Goal: Task Accomplishment & Management: Manage account settings

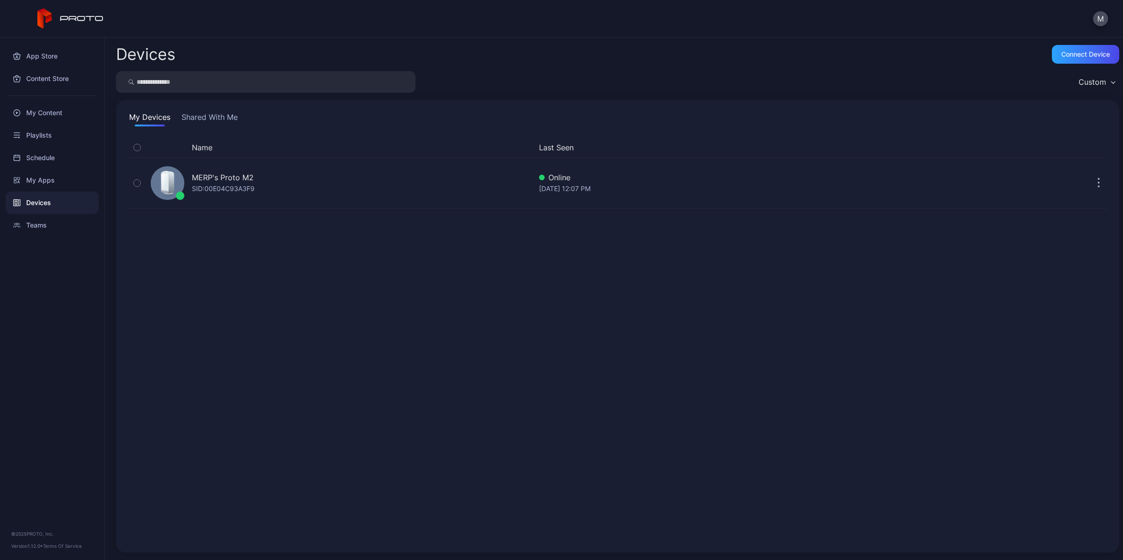
click at [572, 106] on div "My Devices Shared With Me Name Last Seen MERP's Proto M2 SID: 00E04C93A3F9 Onli…" at bounding box center [617, 326] width 1003 height 452
click at [45, 60] on div "App Store" at bounding box center [52, 56] width 93 height 22
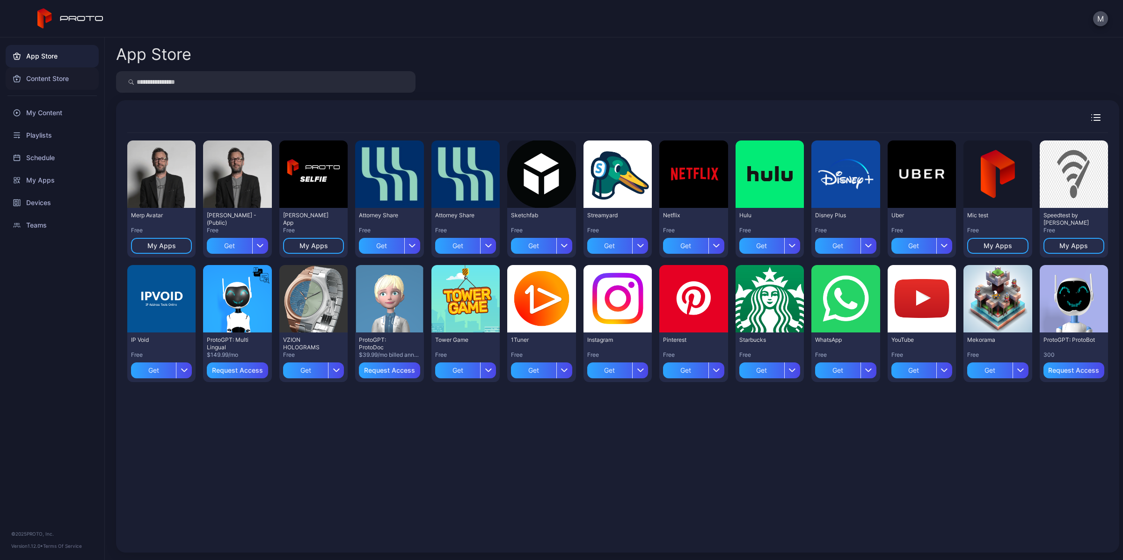
click at [42, 71] on div "Content Store" at bounding box center [52, 78] width 93 height 22
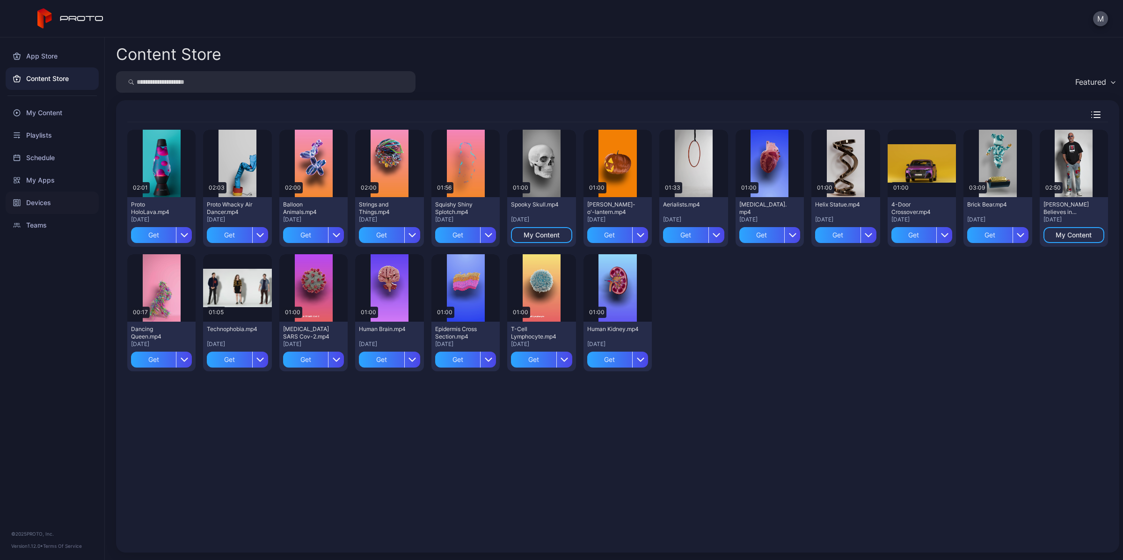
click at [42, 196] on div "Devices" at bounding box center [52, 202] width 93 height 22
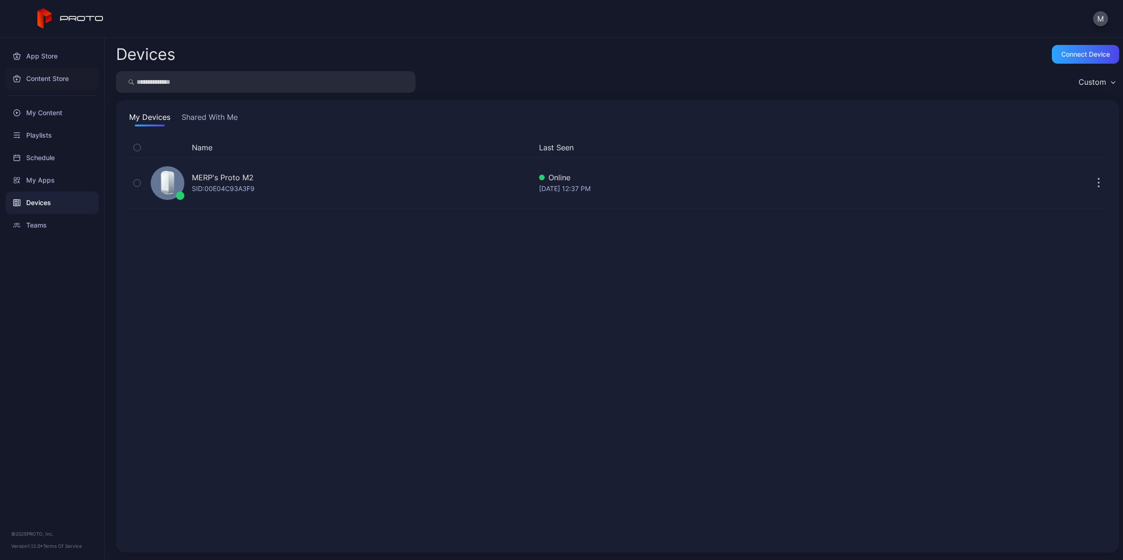
click at [73, 70] on div "Content Store" at bounding box center [52, 78] width 93 height 22
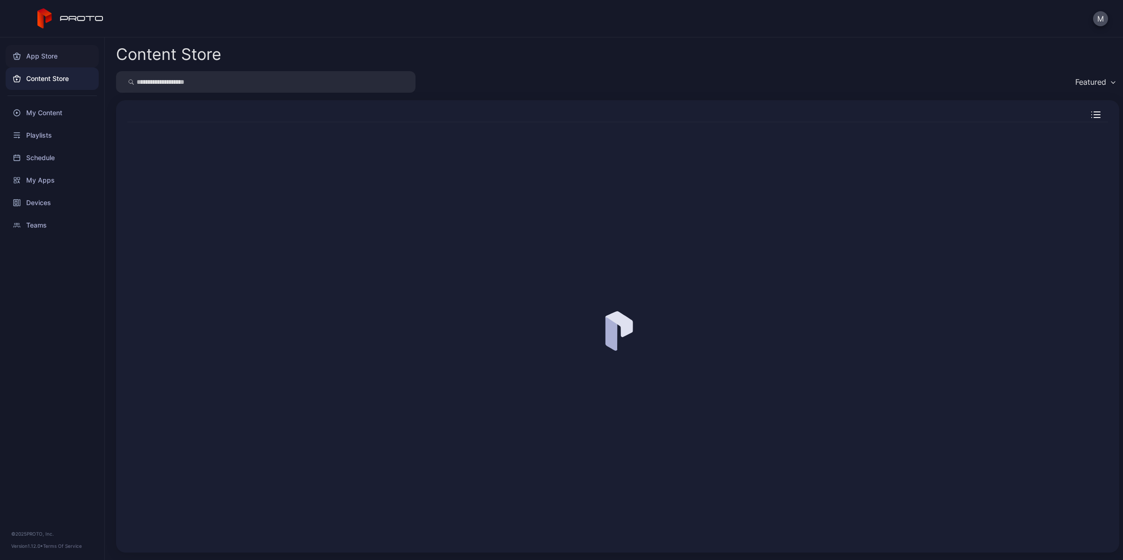
click at [66, 59] on div "App Store" at bounding box center [52, 56] width 93 height 22
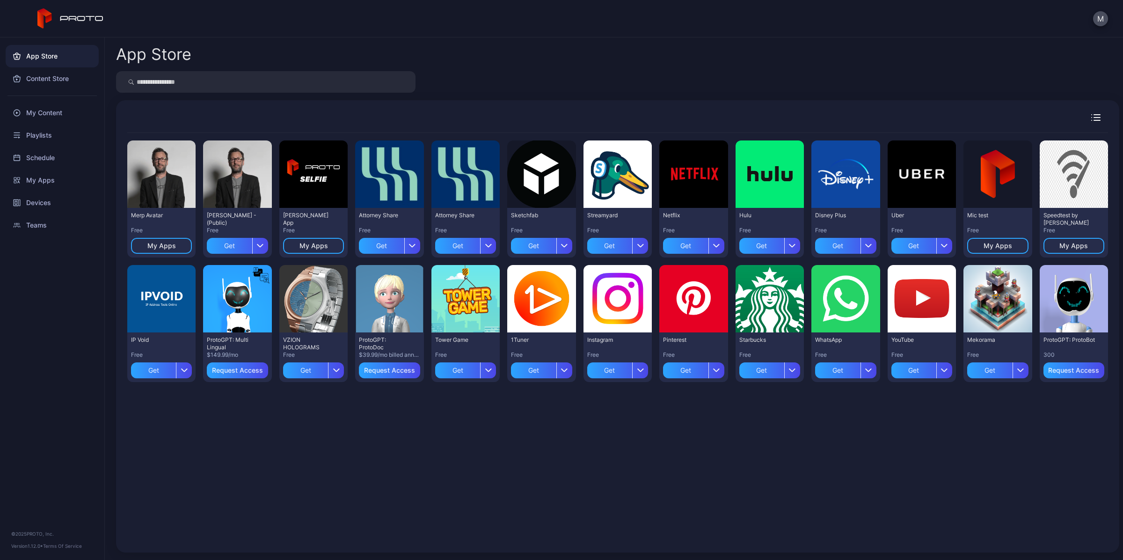
click at [319, 88] on input "search" at bounding box center [265, 82] width 299 height 22
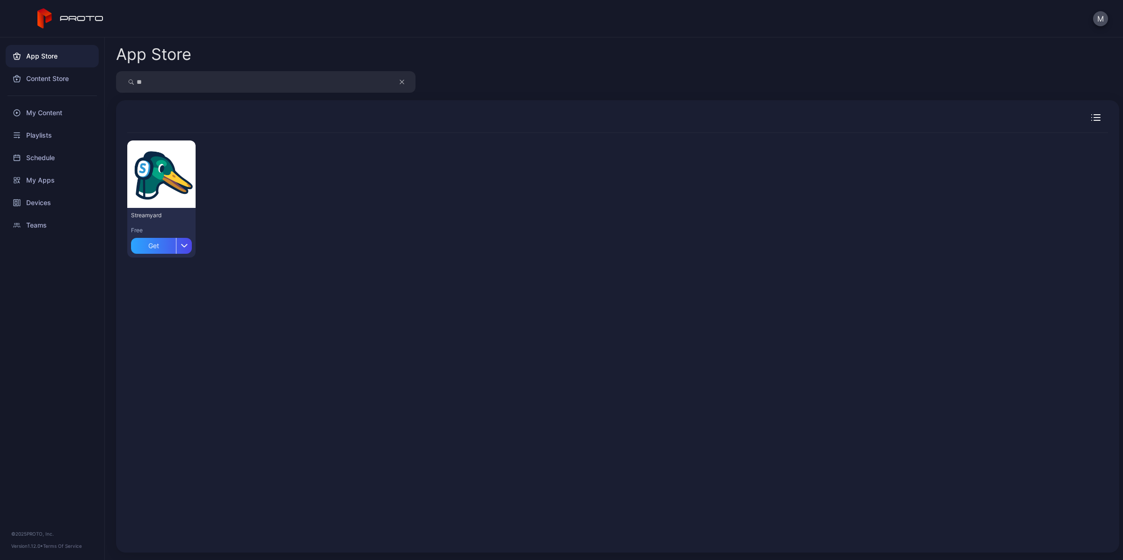
type input "*"
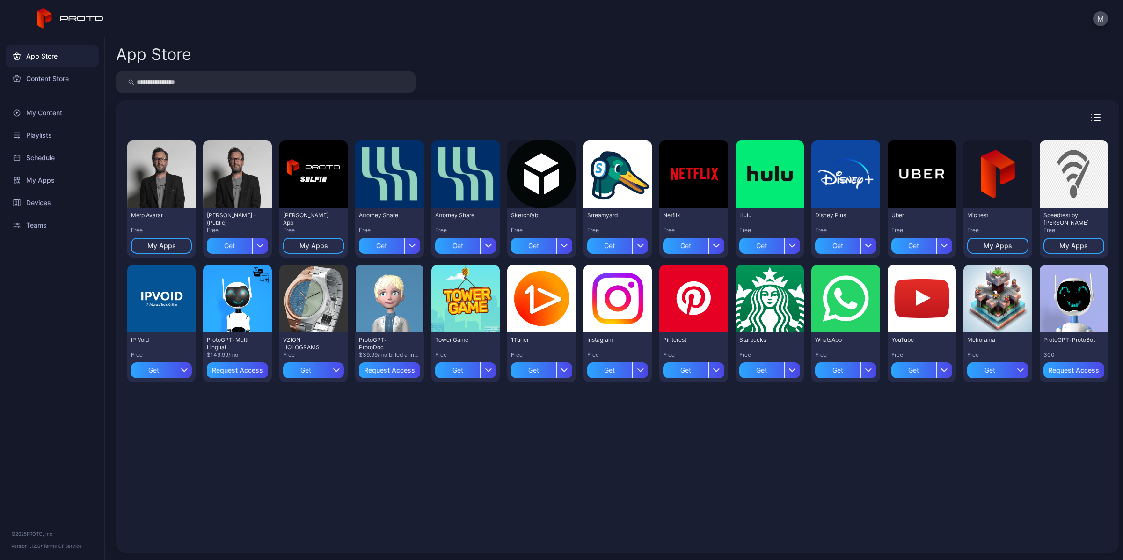
click at [1091, 114] on icon "button" at bounding box center [1095, 117] width 9 height 7
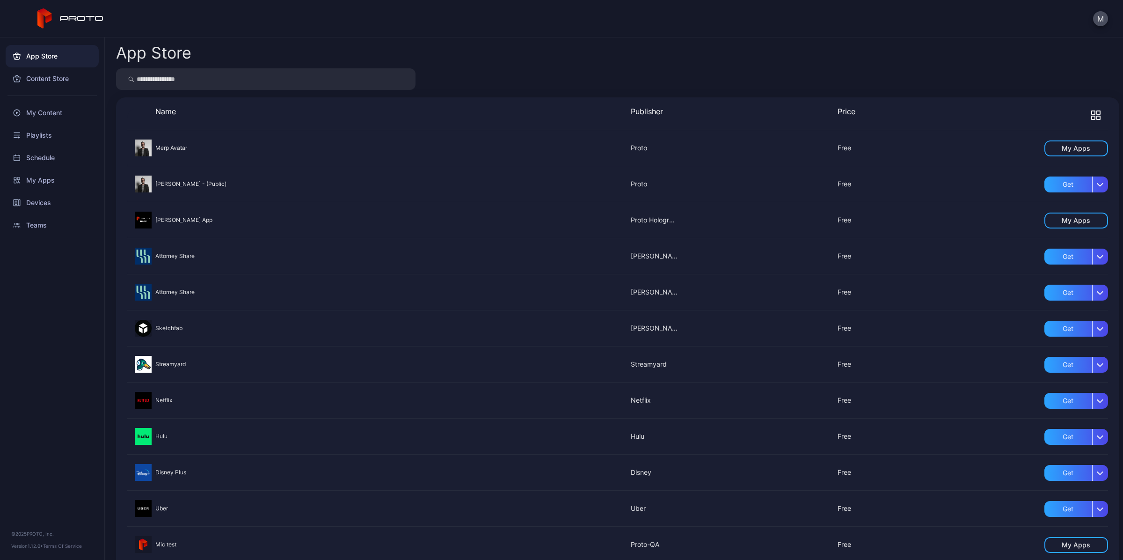
click at [1092, 114] on icon "button" at bounding box center [1093, 112] width 3 height 3
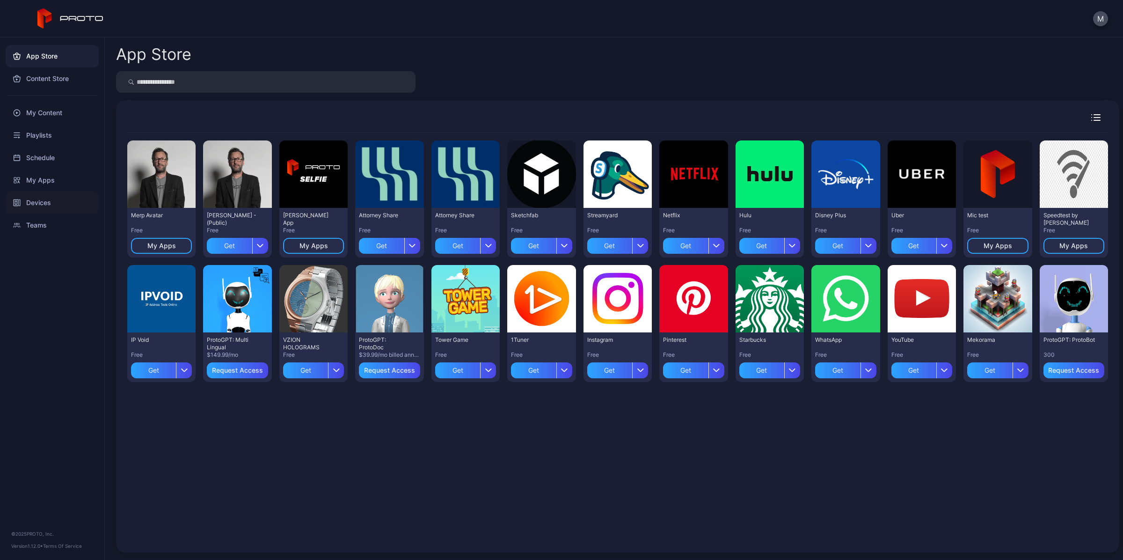
click at [44, 200] on div "Devices" at bounding box center [52, 202] width 93 height 22
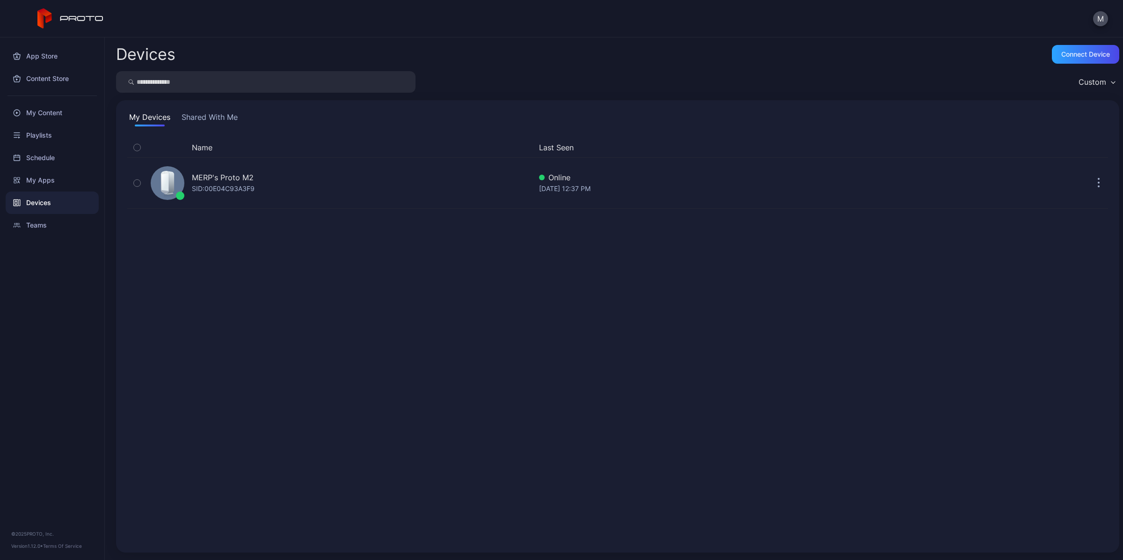
click at [1087, 87] on div "Custom" at bounding box center [1096, 82] width 45 height 14
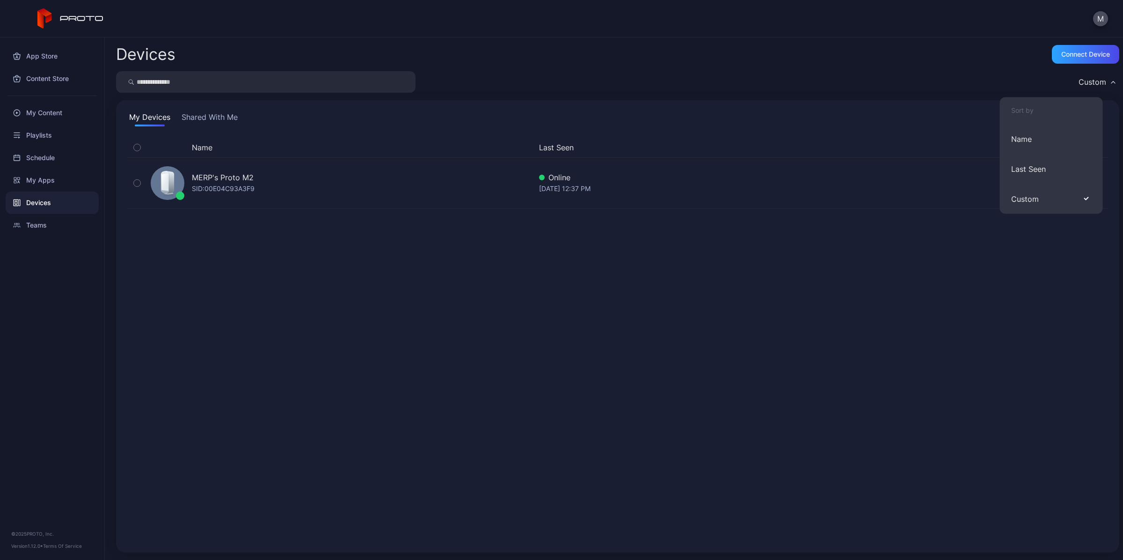
click at [911, 112] on div "My Devices Shared With Me" at bounding box center [617, 118] width 981 height 15
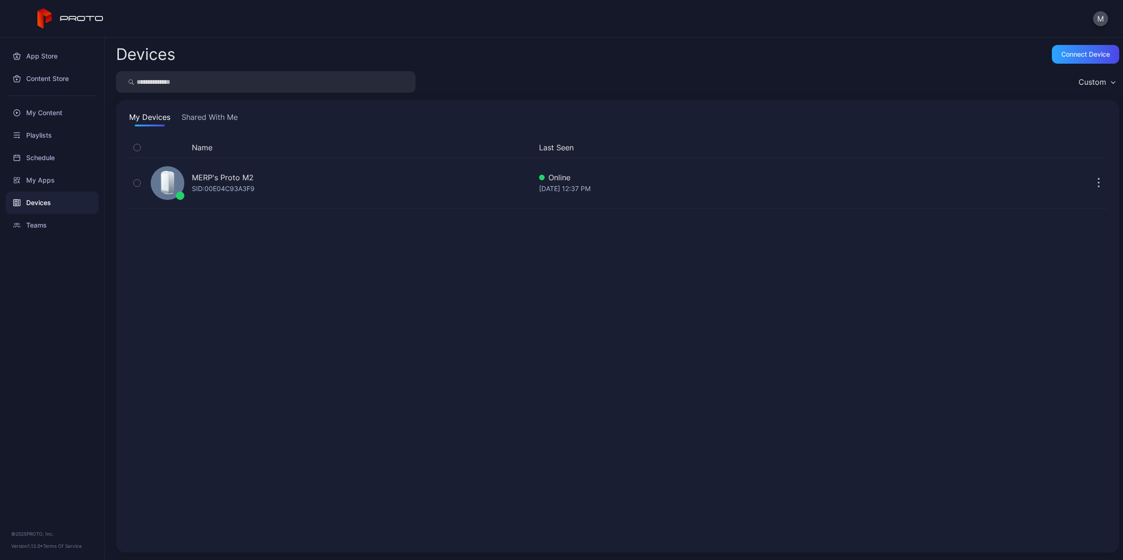
click at [211, 122] on button "Shared With Me" at bounding box center [210, 118] width 60 height 15
click at [161, 122] on button "My Devices" at bounding box center [149, 118] width 45 height 15
click at [58, 227] on div "Teams" at bounding box center [52, 225] width 93 height 22
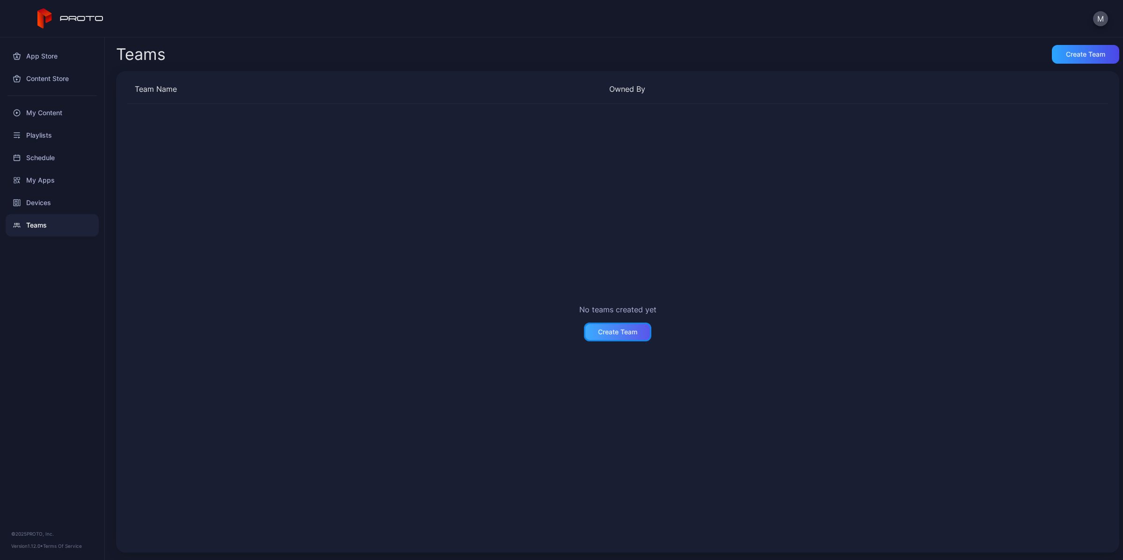
click at [628, 330] on div "Create Team" at bounding box center [617, 331] width 39 height 7
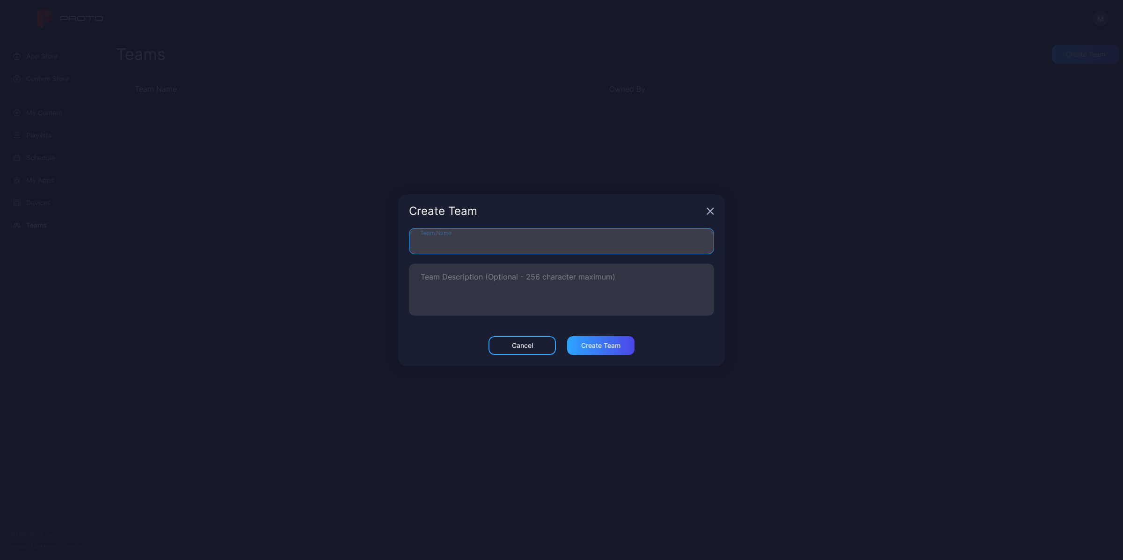
drag, startPoint x: 579, startPoint y: 247, endPoint x: 584, endPoint y: 247, distance: 5.2
click at [579, 247] on input "Team Name" at bounding box center [561, 241] width 305 height 26
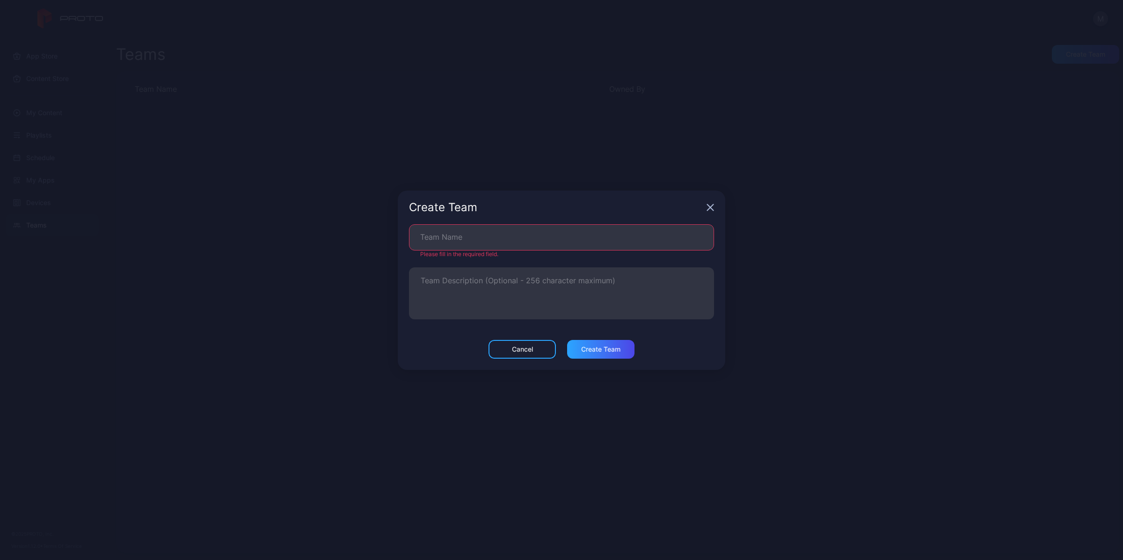
click at [709, 210] on icon "button" at bounding box center [710, 207] width 7 height 7
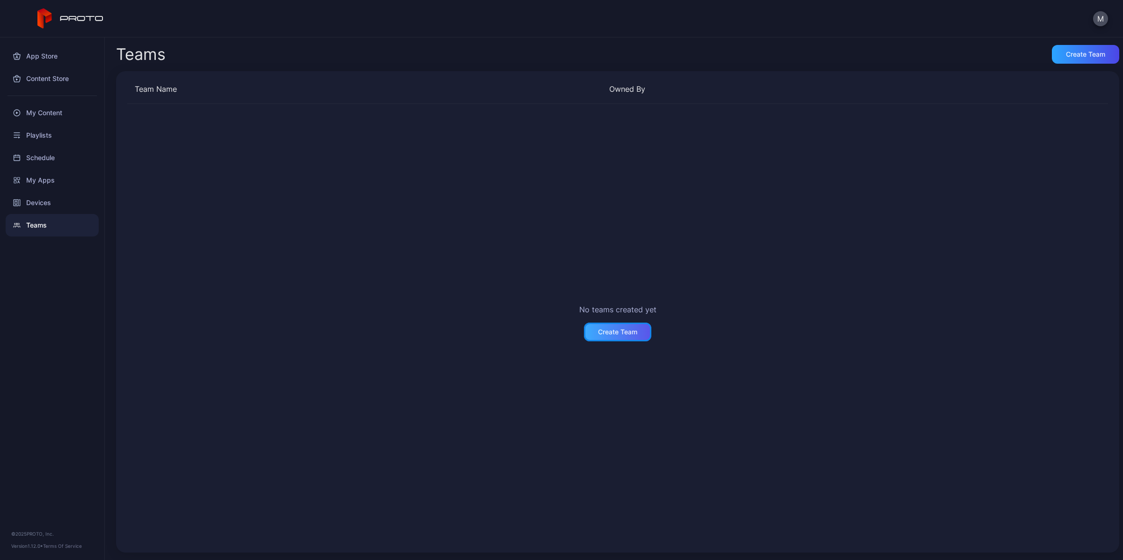
click at [622, 338] on div "Create Team" at bounding box center [617, 331] width 67 height 19
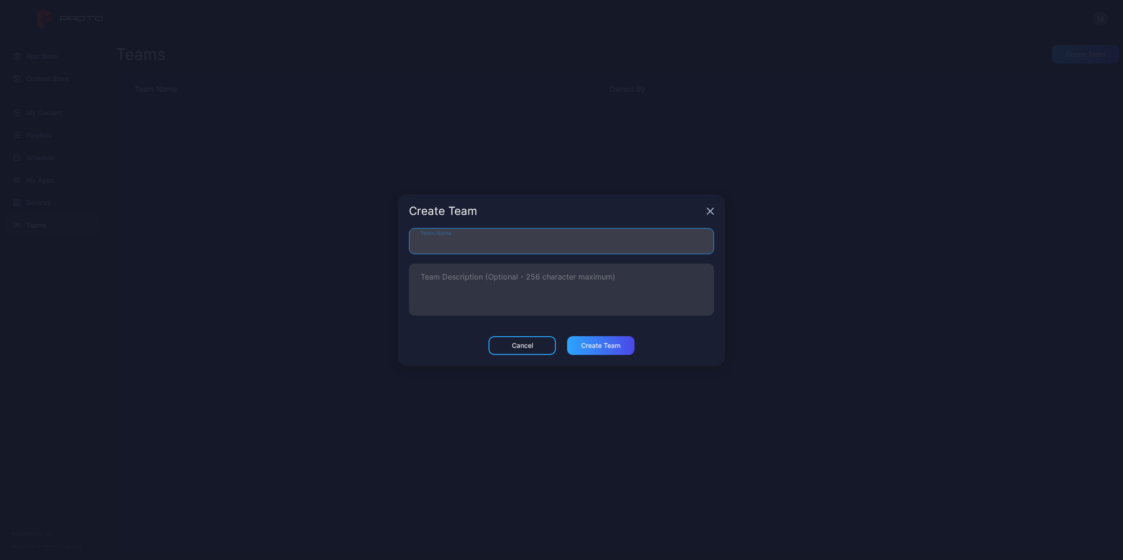
click at [529, 249] on input "Team Name" at bounding box center [561, 241] width 305 height 26
click at [526, 248] on input "Team Name" at bounding box center [561, 241] width 305 height 26
type input "**********"
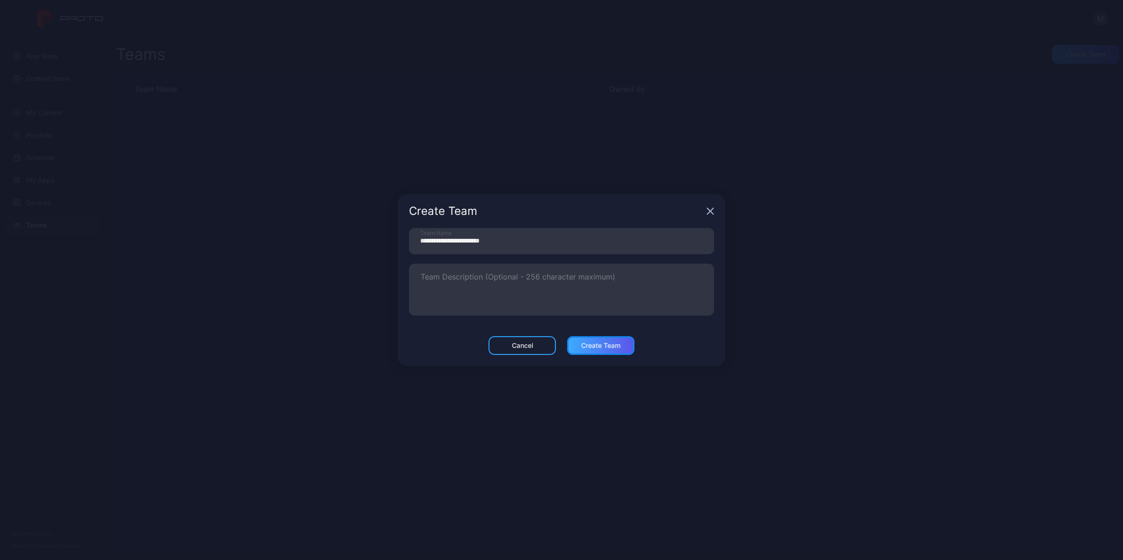
click at [593, 342] on div "Create Team" at bounding box center [600, 345] width 39 height 7
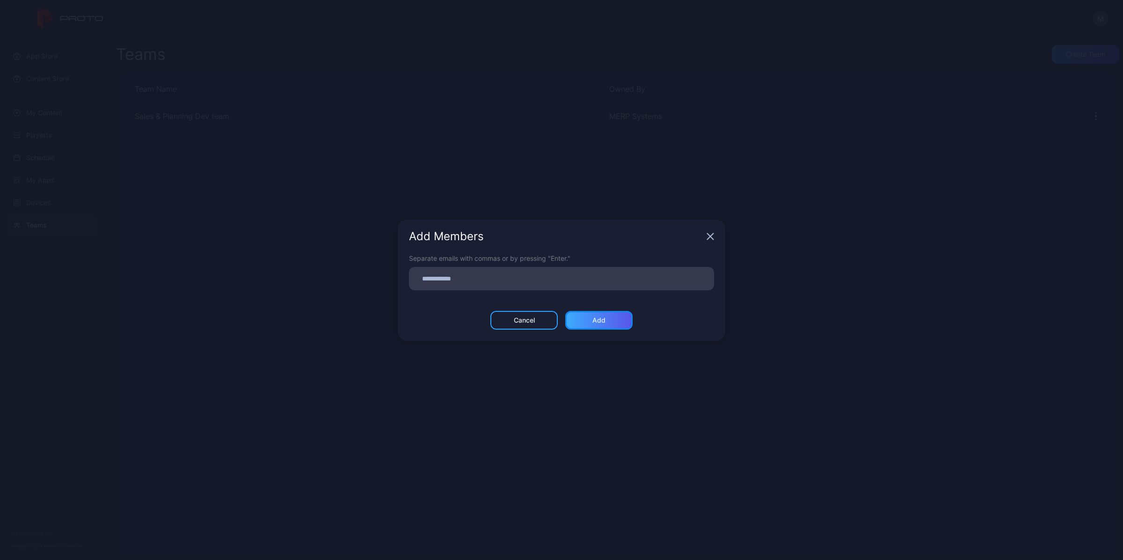
click at [604, 323] on div "Add" at bounding box center [598, 319] width 13 height 7
click at [498, 279] on input at bounding box center [562, 275] width 294 height 12
type input "**********"
click at [611, 328] on div "Add" at bounding box center [598, 323] width 67 height 19
type input "**********"
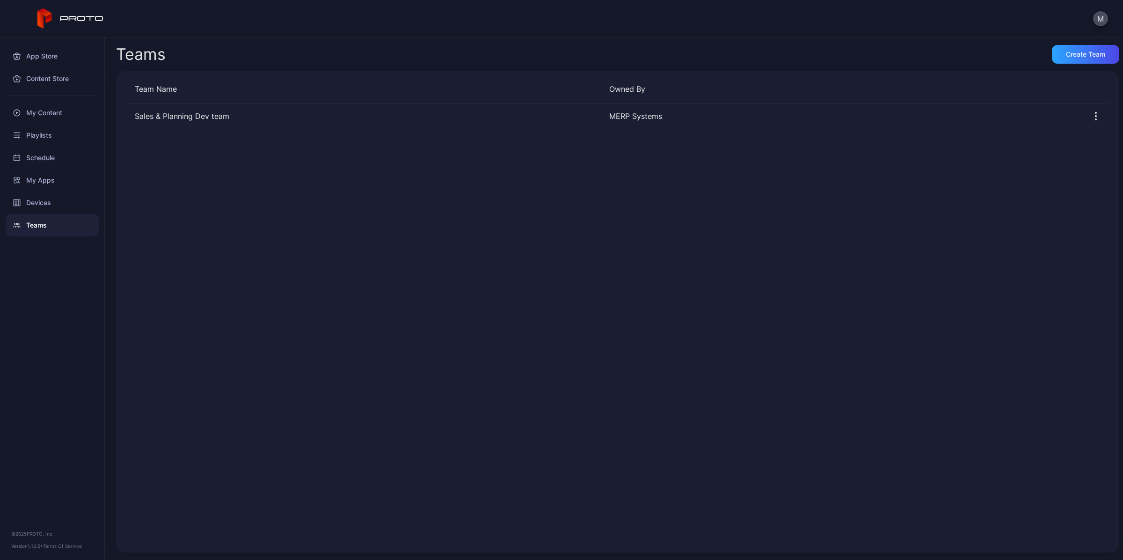
click at [318, 263] on div "Sales & Planning Dev team MERP Systems" at bounding box center [617, 322] width 981 height 437
click at [188, 118] on div "Sales & Planning Dev team" at bounding box center [364, 115] width 474 height 11
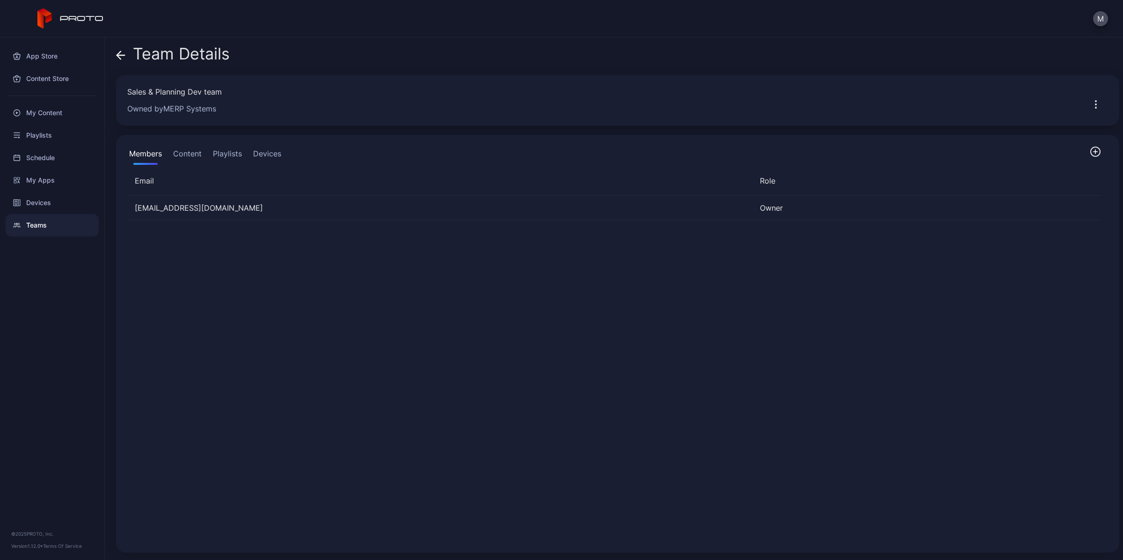
click at [120, 60] on span at bounding box center [120, 54] width 9 height 18
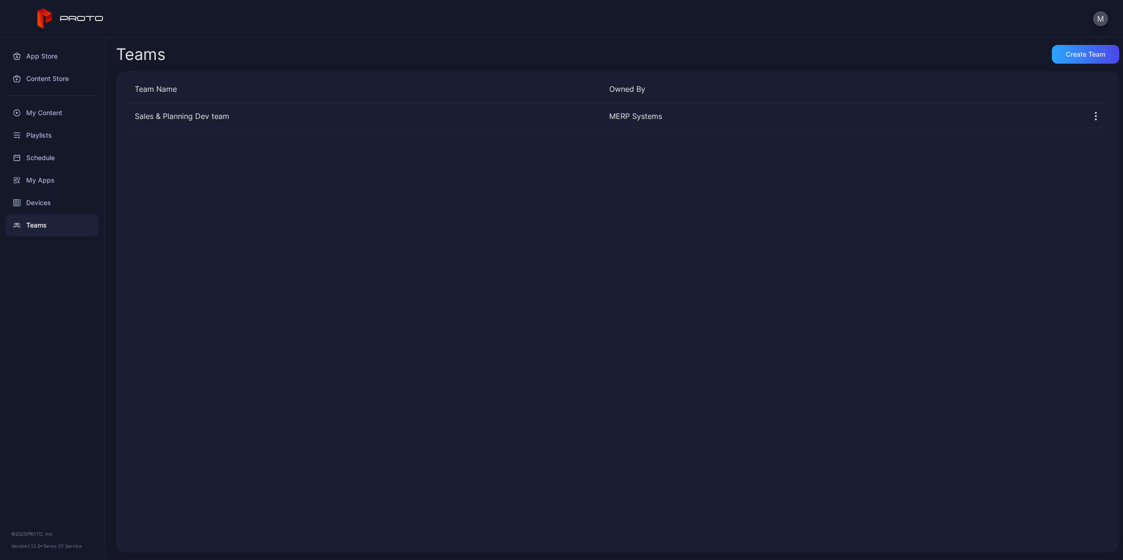
click at [305, 247] on div "Sales & Planning Dev team MERP Systems" at bounding box center [617, 322] width 981 height 437
click at [47, 202] on div "Devices" at bounding box center [52, 202] width 93 height 22
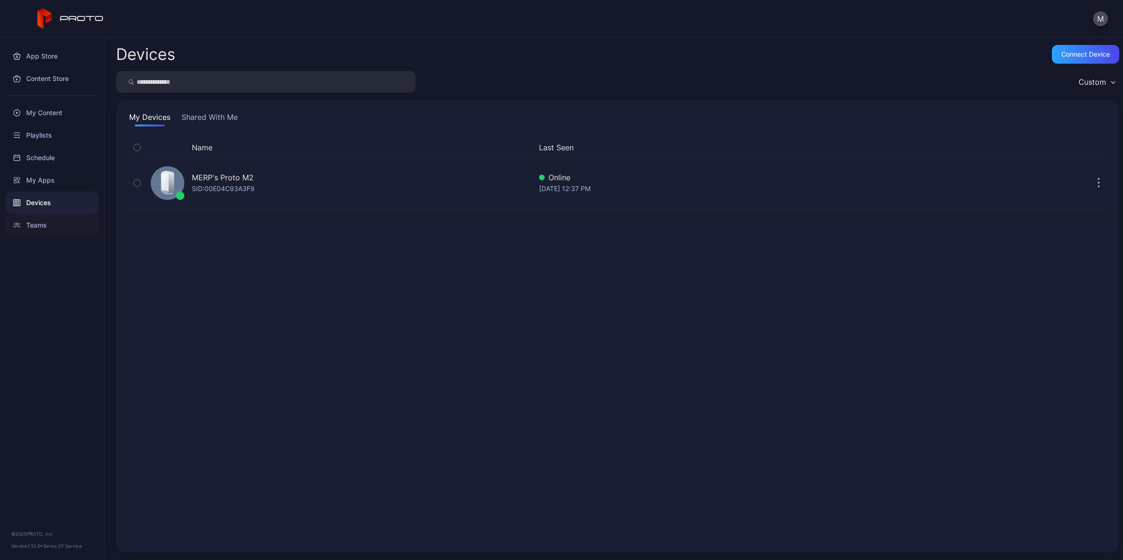
click at [31, 223] on div "Teams" at bounding box center [52, 225] width 93 height 22
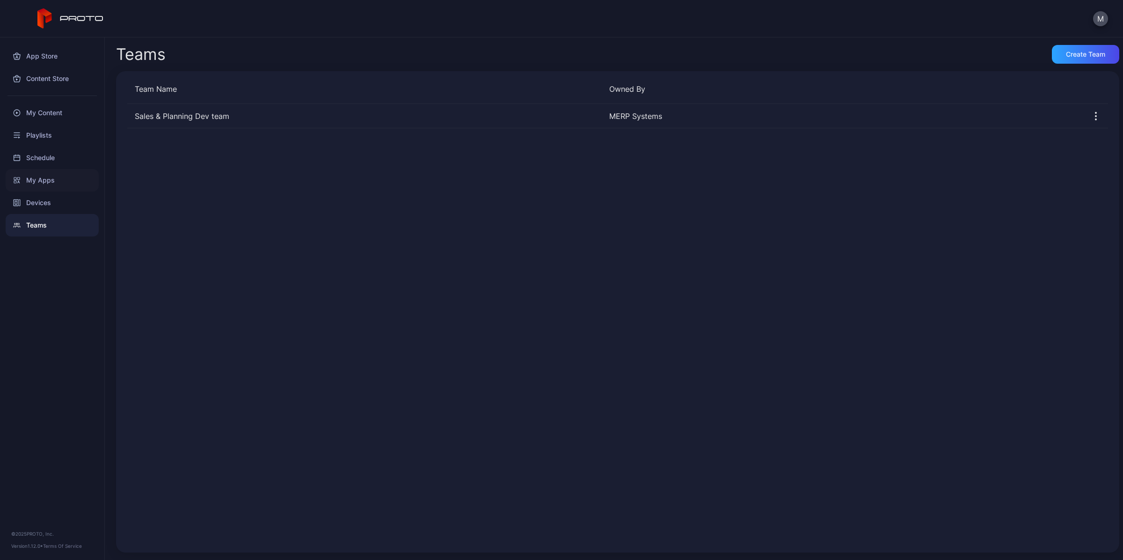
click at [40, 186] on div "My Apps" at bounding box center [52, 180] width 93 height 22
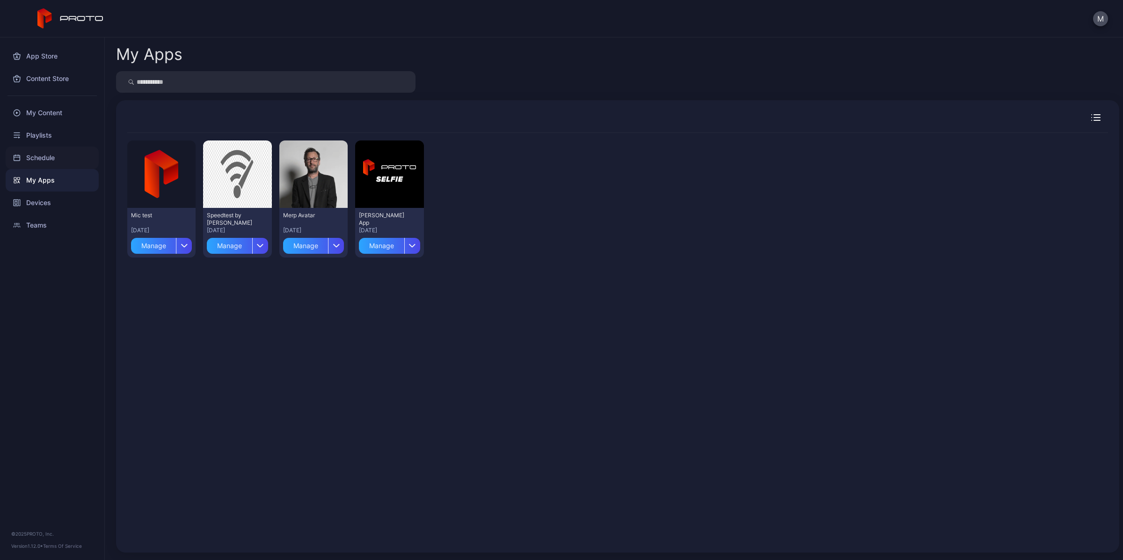
click at [51, 159] on div "Schedule" at bounding box center [52, 157] width 93 height 22
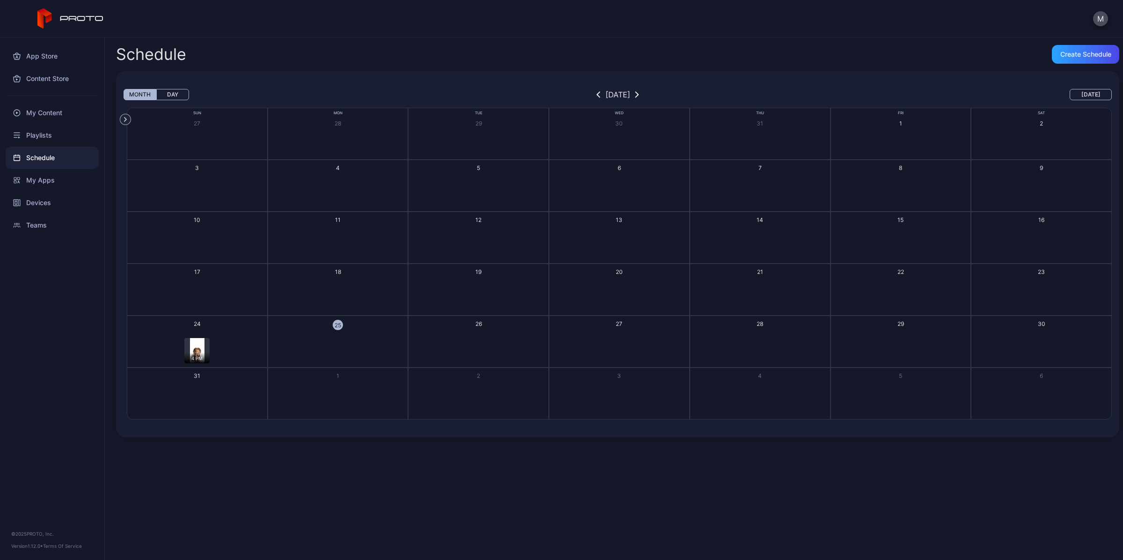
click at [202, 349] on img "button" at bounding box center [197, 350] width 14 height 25
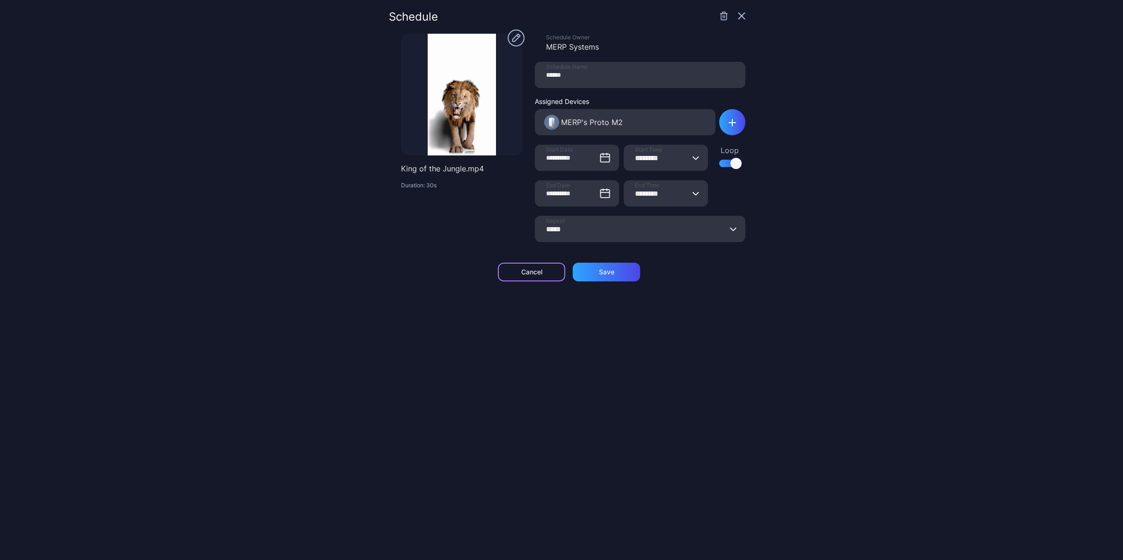
click at [544, 274] on div "Cancel" at bounding box center [531, 272] width 67 height 19
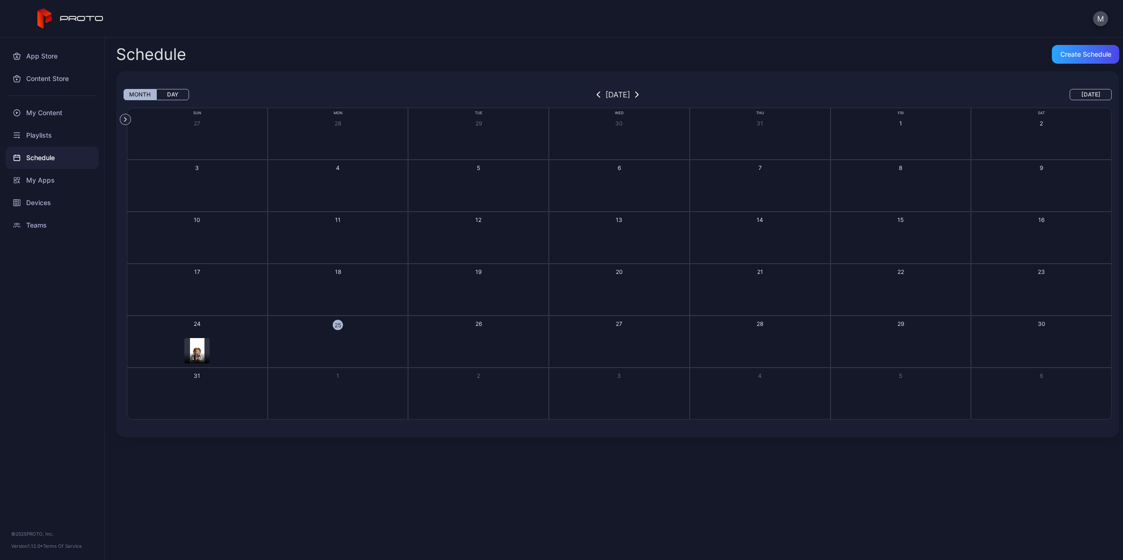
click at [197, 345] on img "button" at bounding box center [197, 350] width 14 height 25
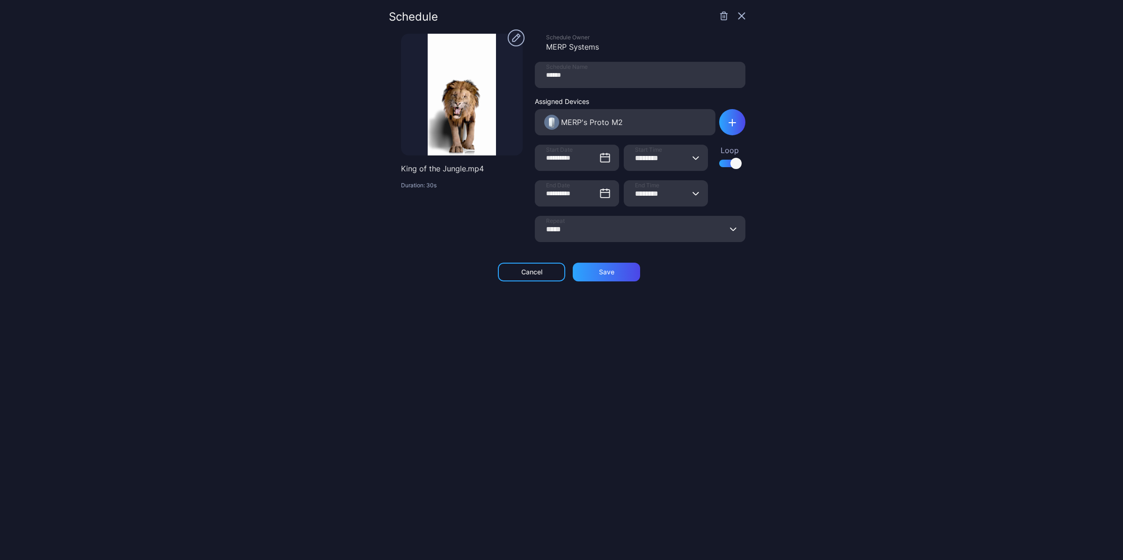
click at [721, 20] on icon "button" at bounding box center [724, 16] width 6 height 8
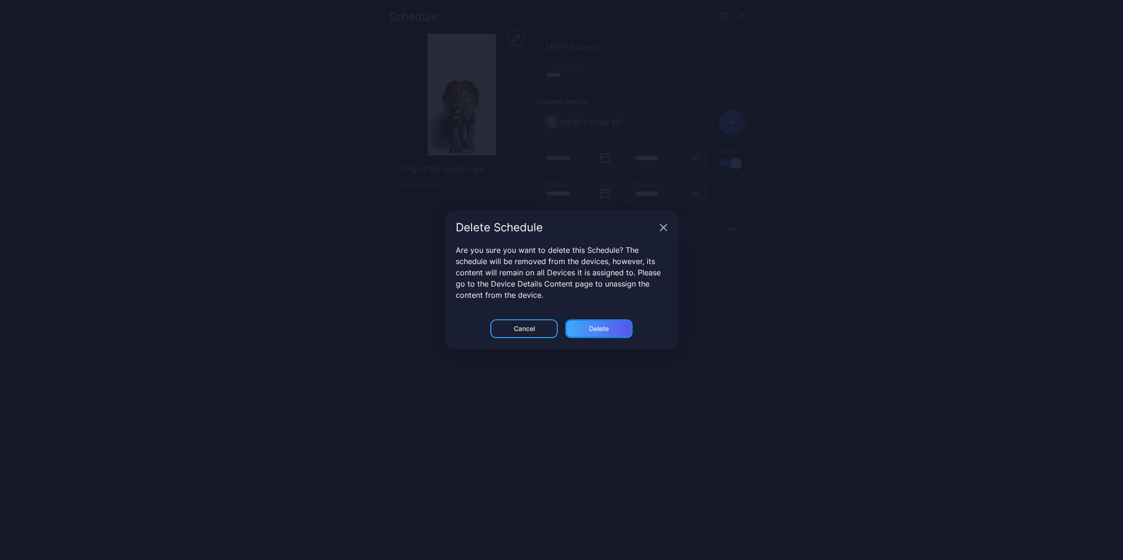
click at [604, 329] on div "Delete" at bounding box center [599, 328] width 20 height 7
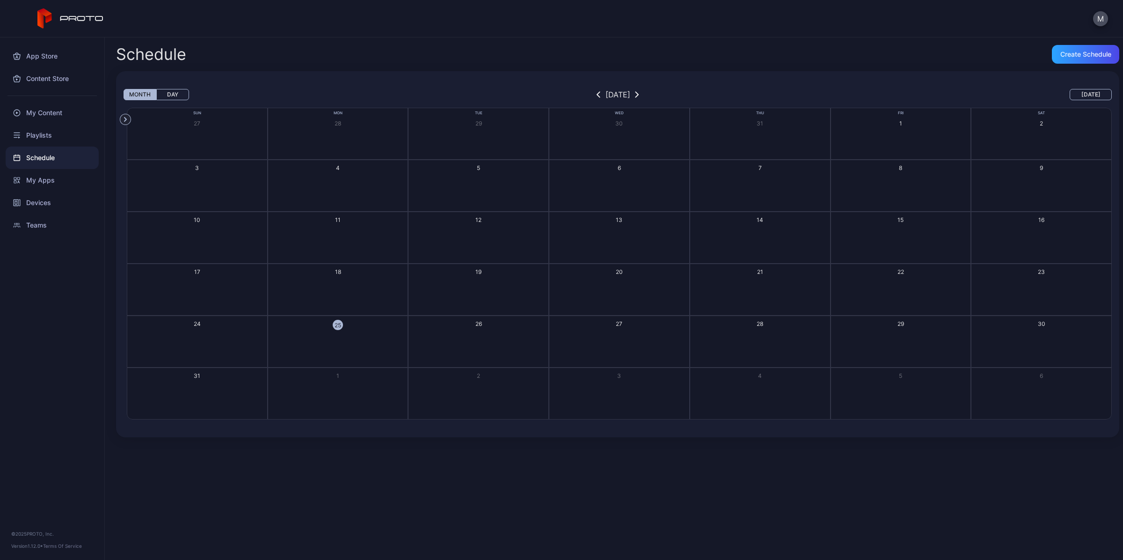
click at [338, 330] on button "25" at bounding box center [338, 341] width 141 height 52
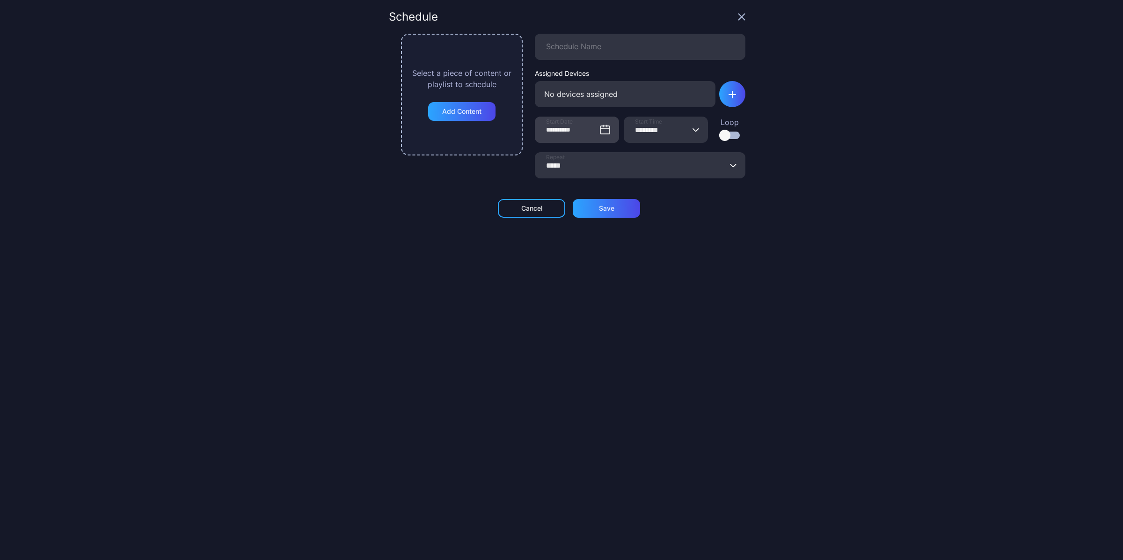
click at [599, 130] on icon at bounding box center [604, 129] width 11 height 11
click at [591, 130] on input "**********" at bounding box center [577, 130] width 84 height 26
click at [599, 130] on icon at bounding box center [604, 129] width 11 height 11
click at [591, 130] on input "**********" at bounding box center [577, 130] width 84 height 26
click at [692, 132] on button "******** Start Time" at bounding box center [695, 130] width 7 height 26
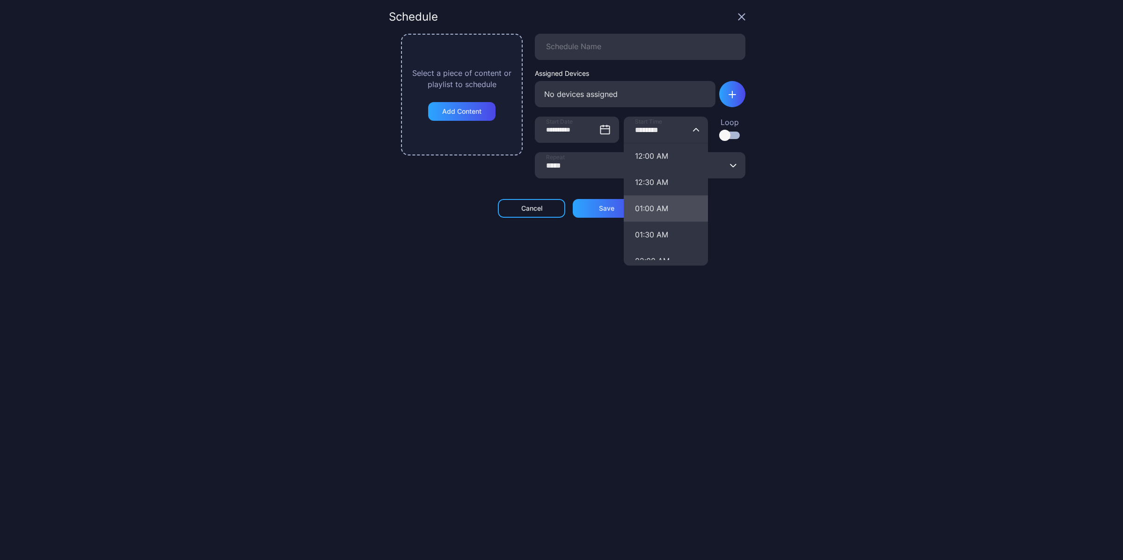
click at [662, 213] on button "01:00 AM" at bounding box center [666, 208] width 84 height 26
type input "********"
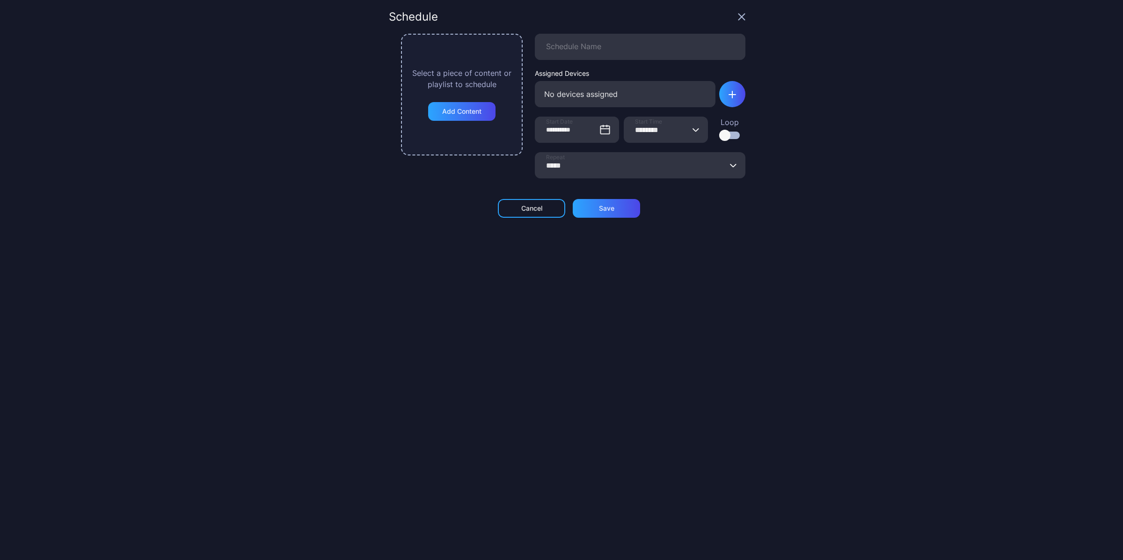
click at [688, 262] on div "**********" at bounding box center [567, 279] width 357 height 537
click at [445, 111] on div "Add Content" at bounding box center [461, 111] width 39 height 7
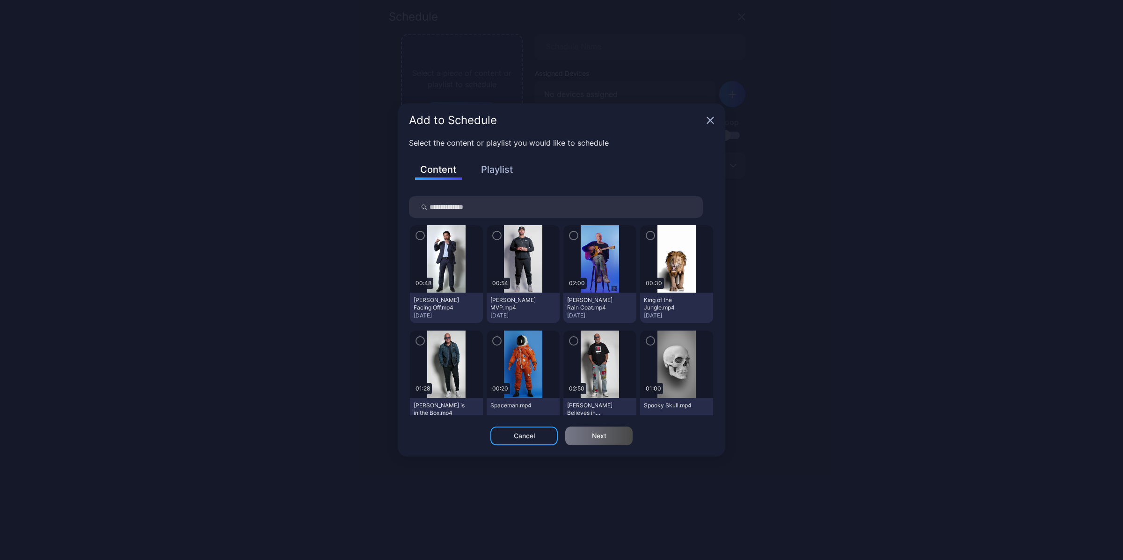
click at [647, 239] on icon "button" at bounding box center [650, 235] width 7 height 10
click at [595, 436] on div "Next" at bounding box center [599, 435] width 15 height 7
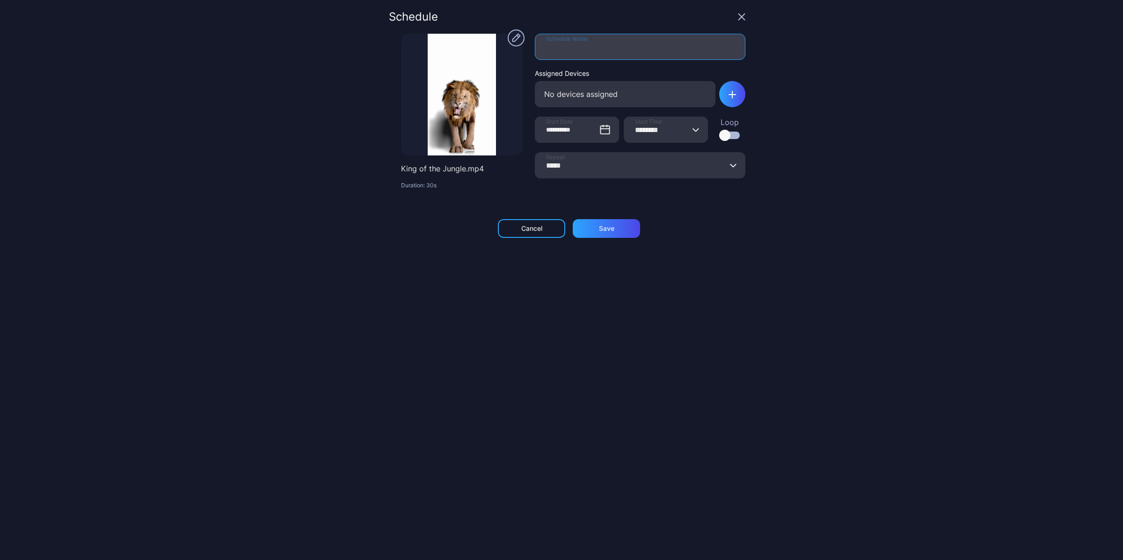
click at [654, 57] on input "Schedule Name" at bounding box center [640, 47] width 211 height 26
type input "******"
click at [658, 95] on div "No devices assigned" at bounding box center [625, 94] width 181 height 26
click at [719, 95] on div "button" at bounding box center [732, 94] width 26 height 26
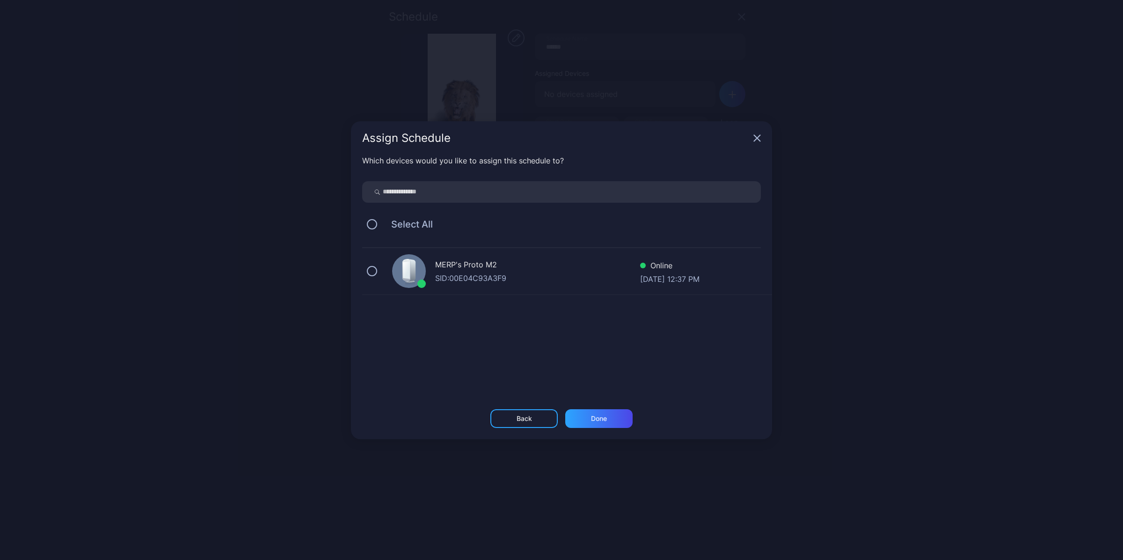
click at [378, 270] on div "MERP's Proto M2 SID: 00E04C93A3F9 Online [DATE] 12:37 PM" at bounding box center [567, 271] width 410 height 47
click at [597, 416] on div "Done" at bounding box center [599, 418] width 16 height 7
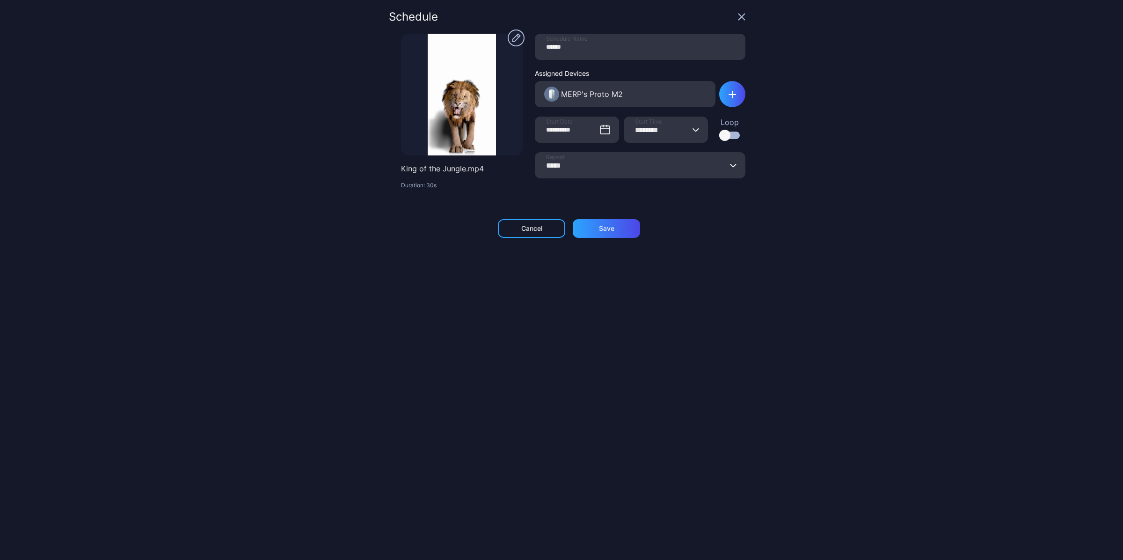
click at [776, 194] on div "**********" at bounding box center [561, 280] width 1123 height 560
click at [726, 138] on div at bounding box center [729, 134] width 21 height 7
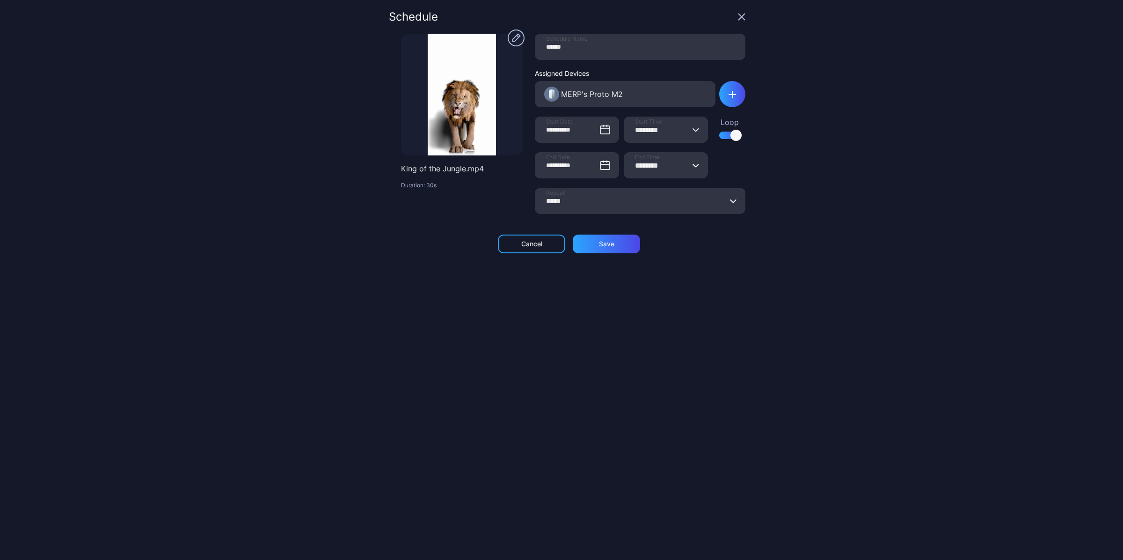
click at [753, 169] on div "**********" at bounding box center [561, 280] width 1123 height 560
click at [730, 203] on button "***** Repeat" at bounding box center [733, 201] width 7 height 26
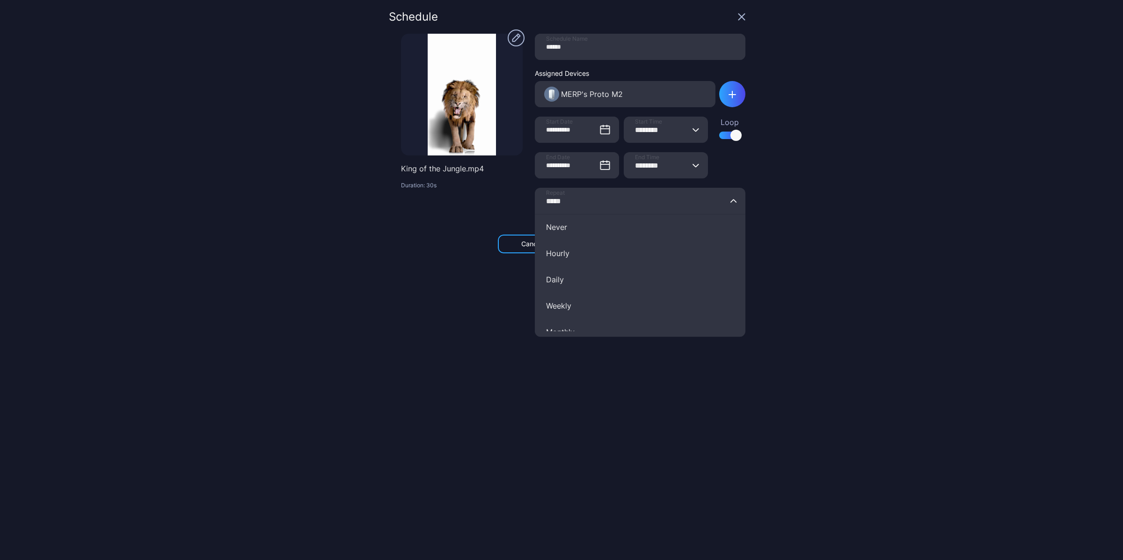
click at [815, 189] on div "**********" at bounding box center [561, 280] width 1123 height 560
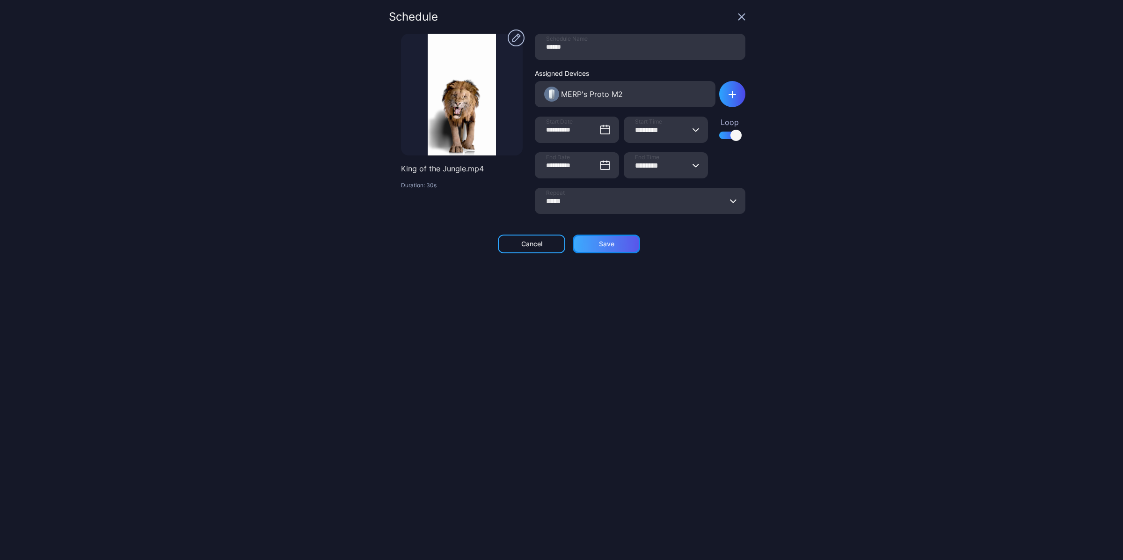
click at [583, 243] on div "Save" at bounding box center [606, 243] width 67 height 19
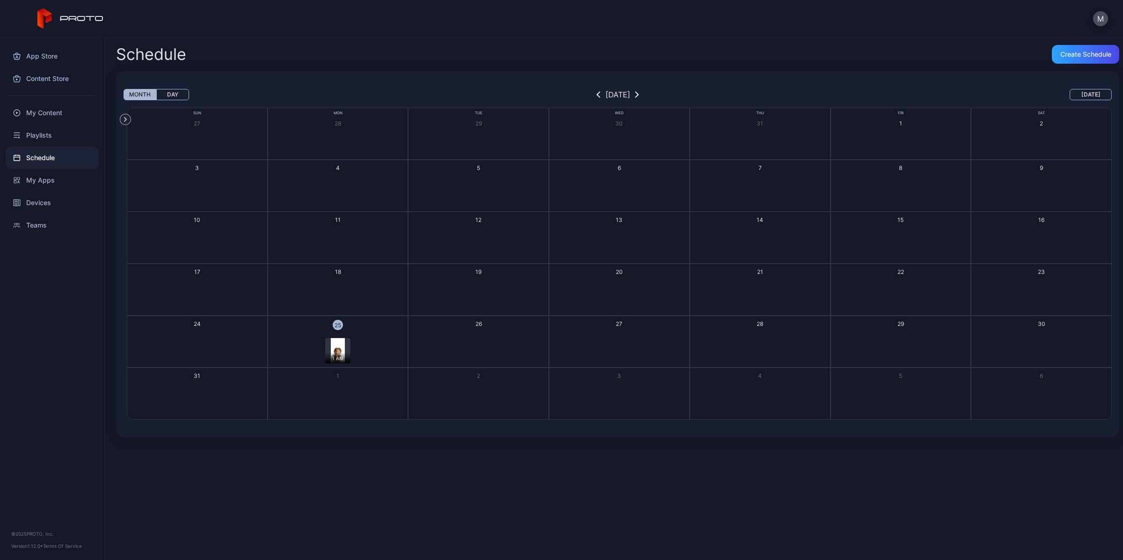
click at [576, 454] on div "Schedule Create Schedule Month Day [DATE] [DATE] Devices MERP's Proto M2 Sun Mo…" at bounding box center [614, 298] width 1018 height 522
click at [45, 133] on div "Playlists" at bounding box center [52, 135] width 93 height 22
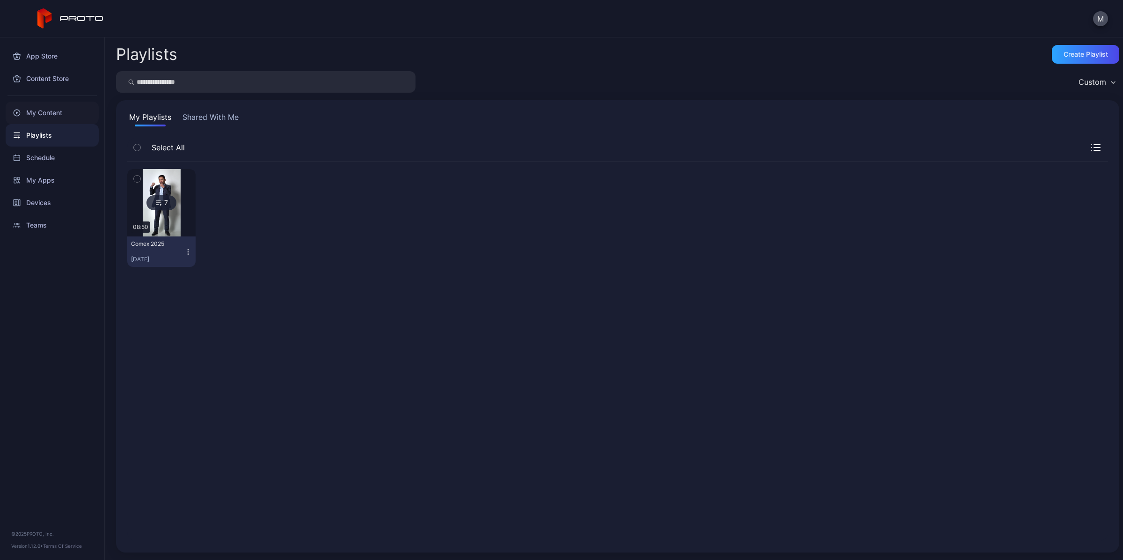
click at [50, 121] on div "My Content" at bounding box center [52, 113] width 93 height 22
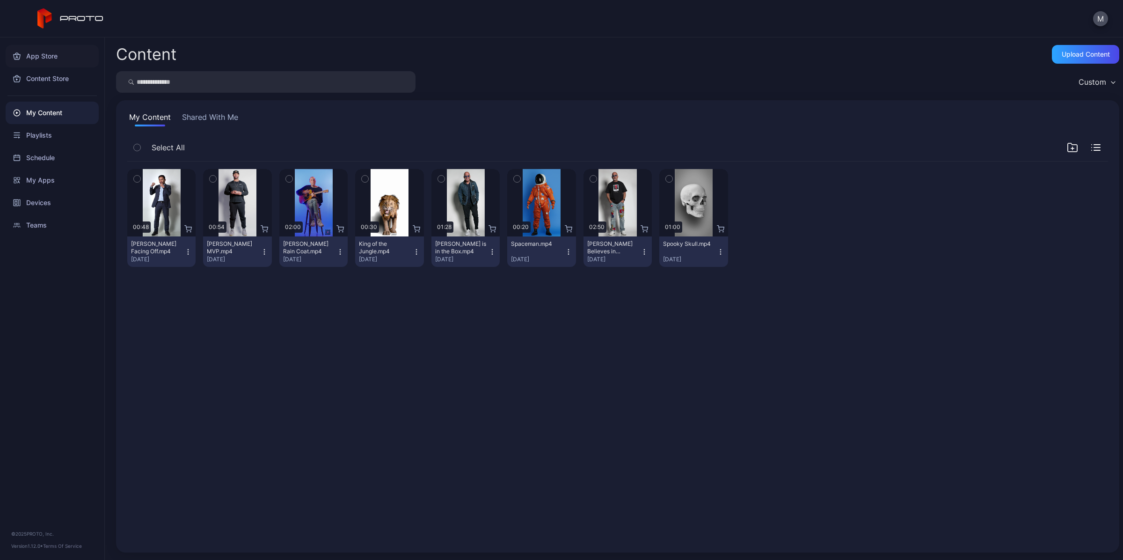
click at [56, 61] on div "App Store" at bounding box center [52, 56] width 93 height 22
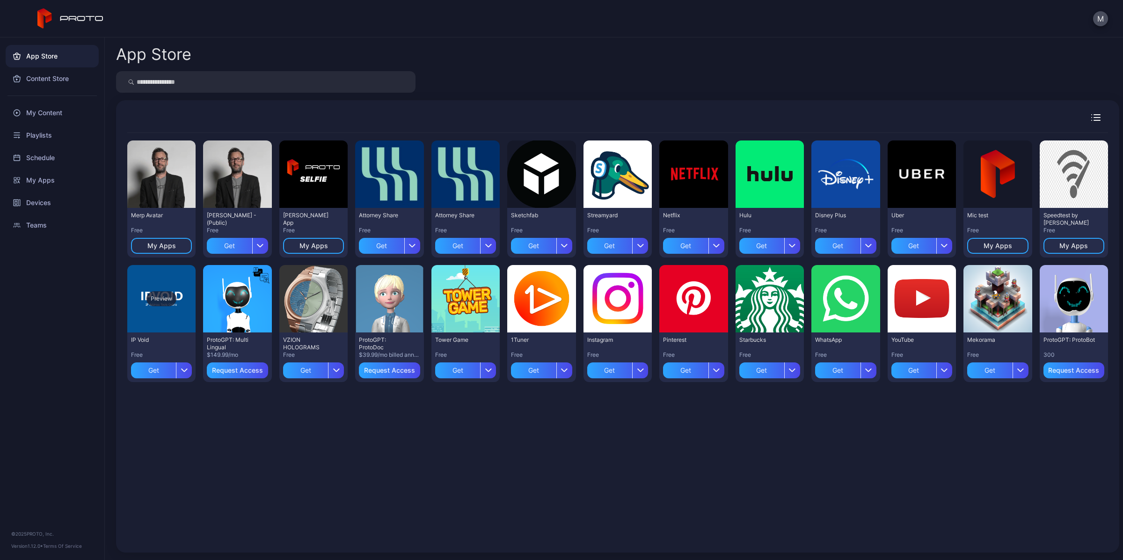
click at [158, 314] on div "Preview" at bounding box center [161, 298] width 68 height 67
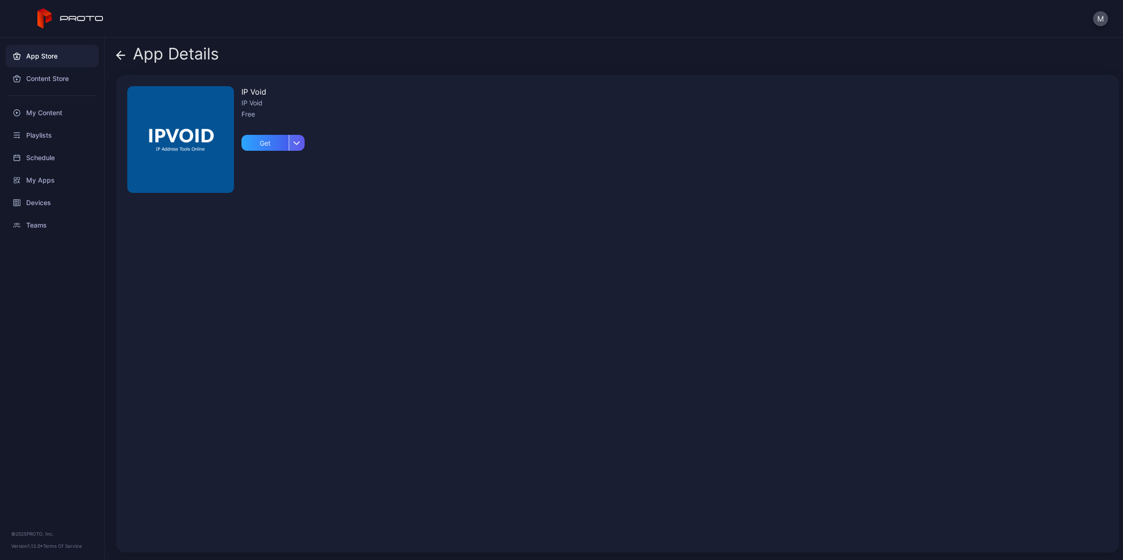
click at [293, 141] on icon "button" at bounding box center [296, 143] width 7 height 4
click at [277, 263] on div "IP Void IP Void Free Get" at bounding box center [272, 313] width 63 height 455
click at [121, 59] on span at bounding box center [120, 54] width 9 height 18
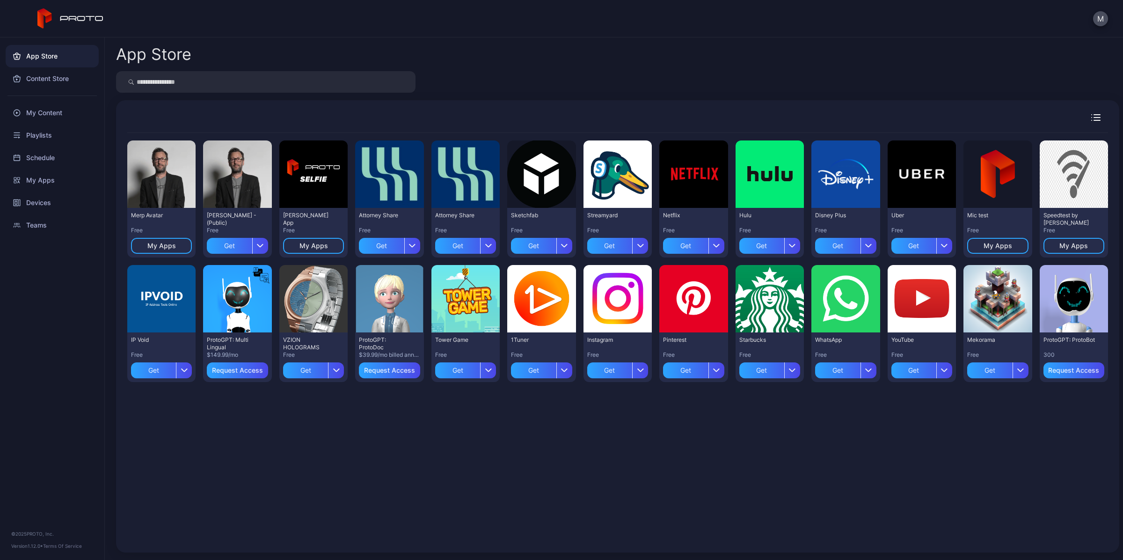
click at [462, 427] on div "Preview Merp Avatar Free My Apps Preview [PERSON_NAME] N Persona - (Public) Fre…" at bounding box center [617, 337] width 981 height 408
click at [60, 218] on div "Teams" at bounding box center [52, 225] width 93 height 22
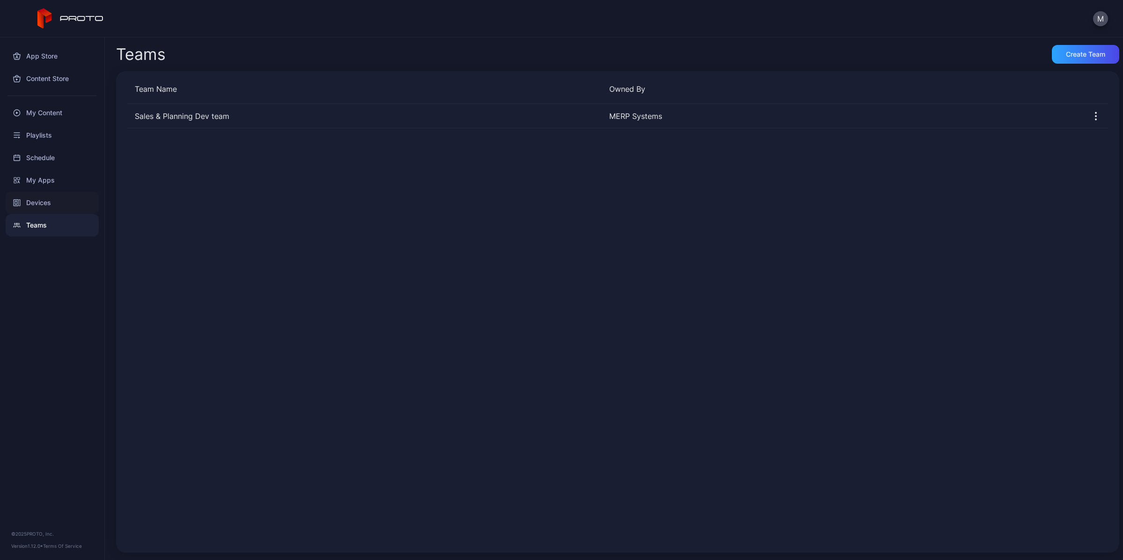
click at [58, 197] on div "Devices" at bounding box center [52, 202] width 93 height 22
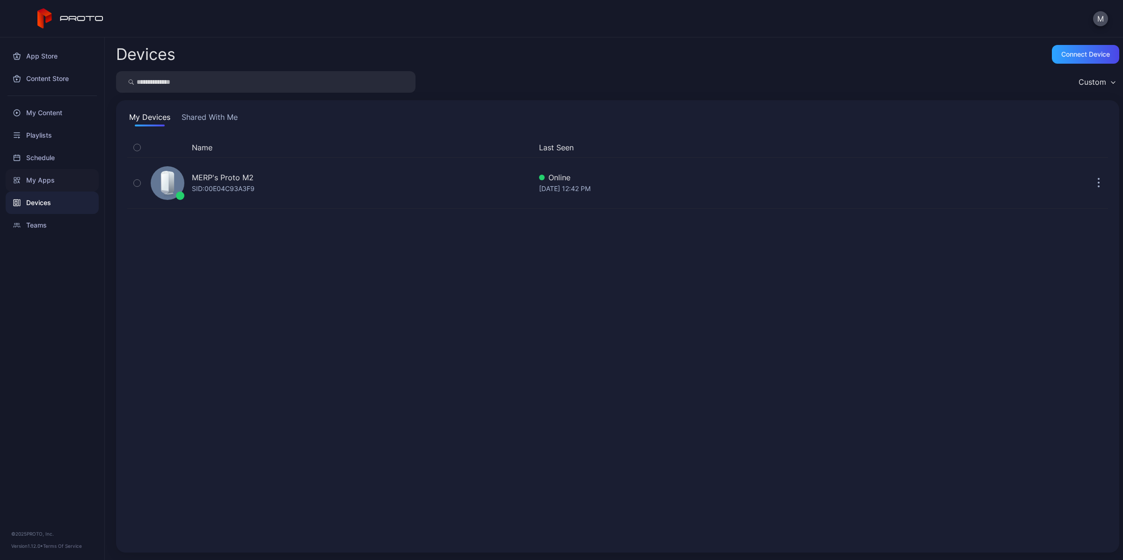
click at [62, 176] on div "My Apps" at bounding box center [52, 180] width 93 height 22
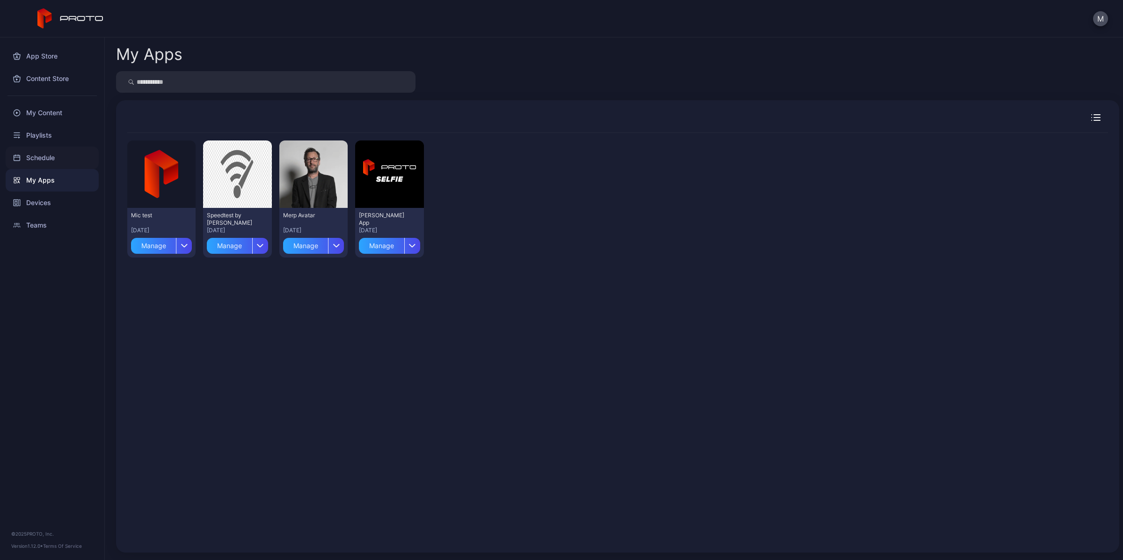
click at [67, 157] on div "Schedule" at bounding box center [52, 157] width 93 height 22
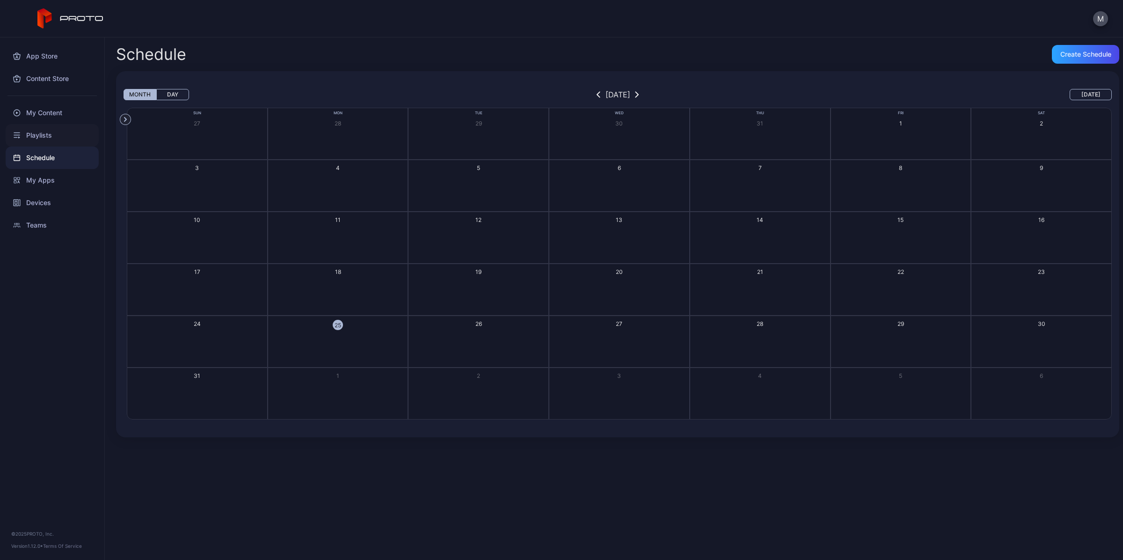
click at [66, 141] on div "Playlists" at bounding box center [52, 135] width 93 height 22
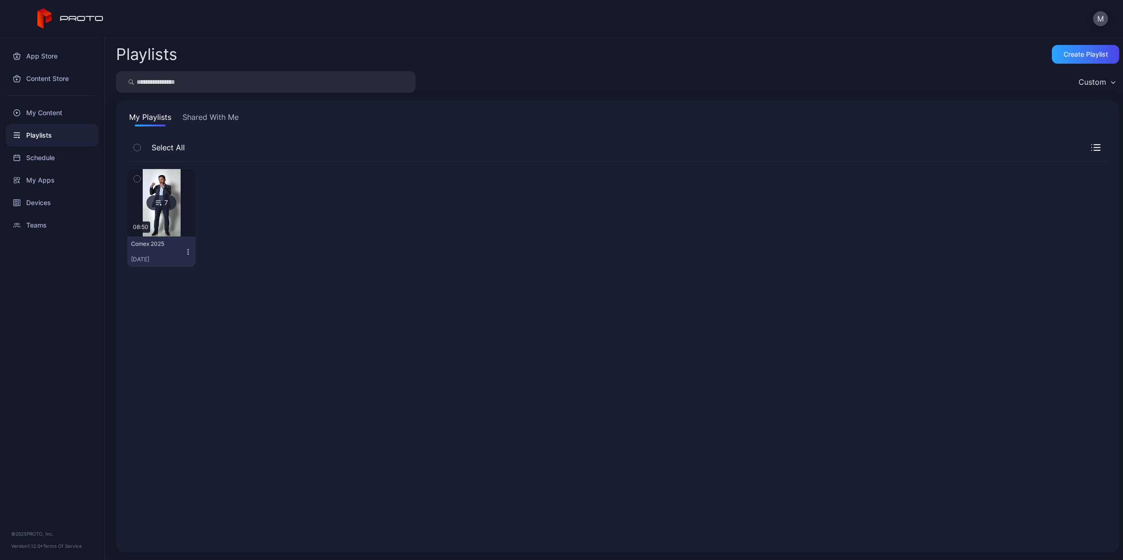
click at [356, 20] on div "M" at bounding box center [561, 18] width 1123 height 37
click at [277, 337] on div "7 08:50 Comex [DATE], 2025" at bounding box center [617, 351] width 981 height 380
click at [40, 197] on div "Devices" at bounding box center [52, 202] width 93 height 22
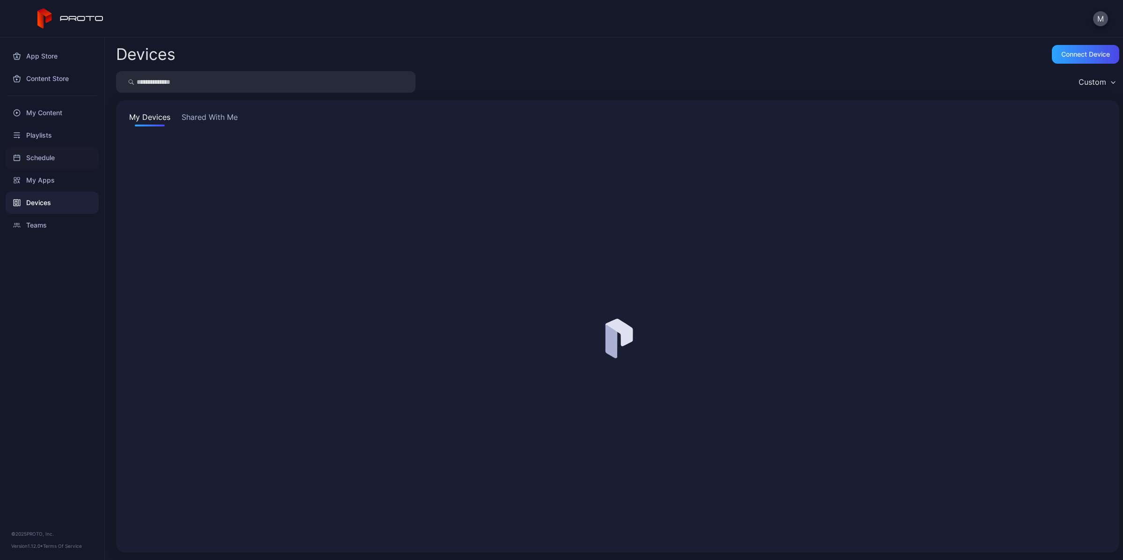
click at [43, 158] on div "Schedule" at bounding box center [52, 157] width 93 height 22
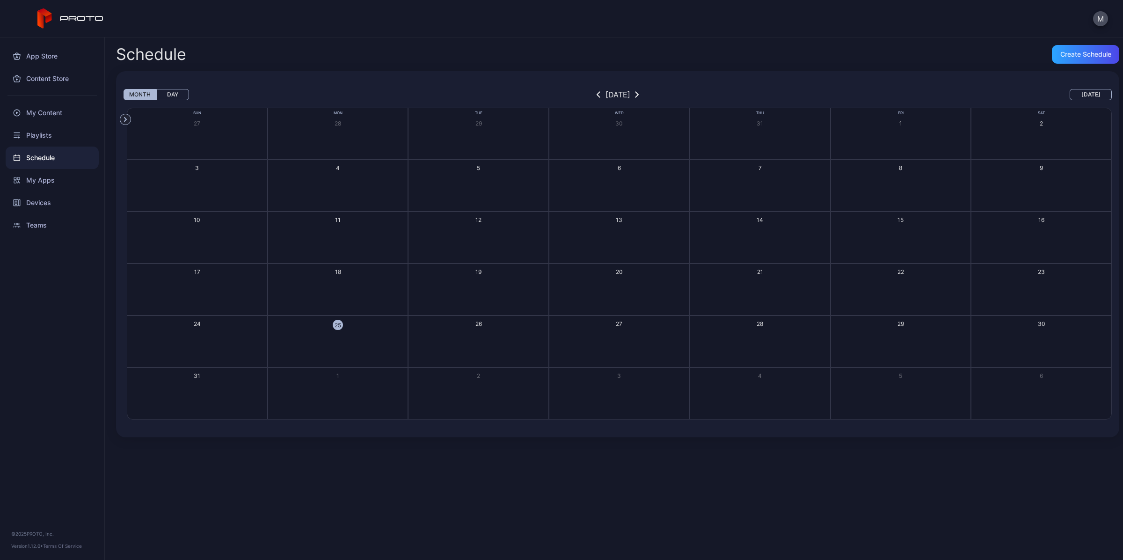
click at [339, 341] on button "25" at bounding box center [338, 341] width 141 height 52
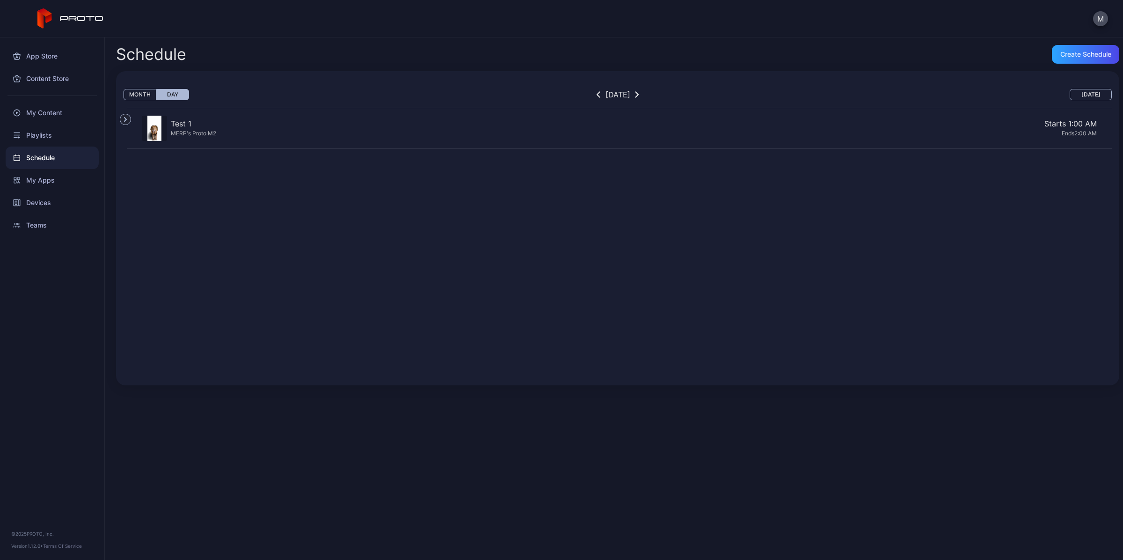
click at [195, 131] on div "MERP's Proto M2" at bounding box center [193, 133] width 45 height 8
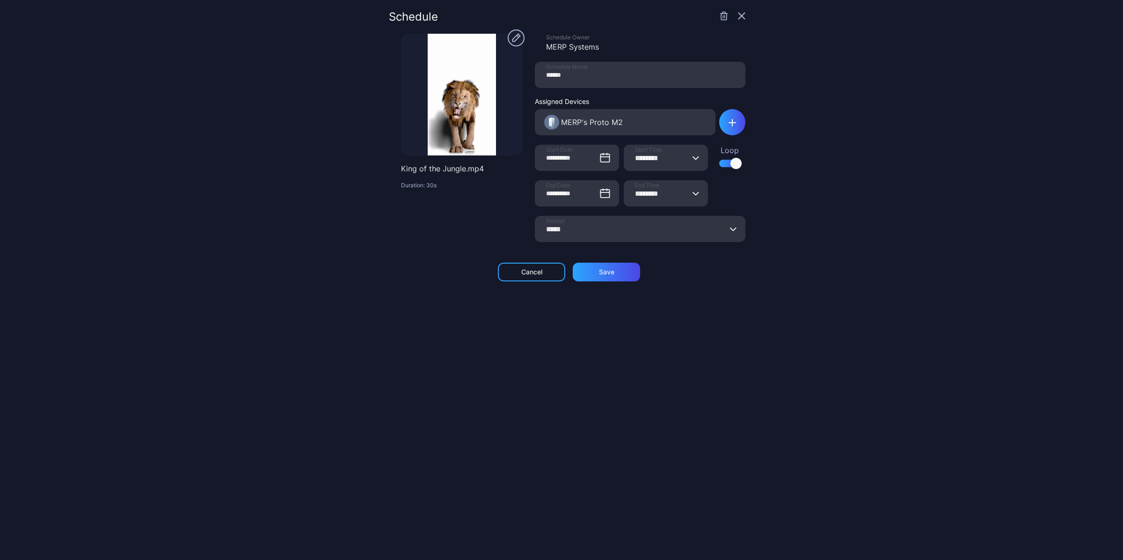
click at [693, 158] on icon "button" at bounding box center [696, 158] width 7 height 4
click at [862, 242] on div "**********" at bounding box center [561, 280] width 1123 height 560
click at [711, 21] on div "Schedule" at bounding box center [567, 22] width 357 height 22
click at [723, 17] on icon "button" at bounding box center [723, 16] width 0 height 2
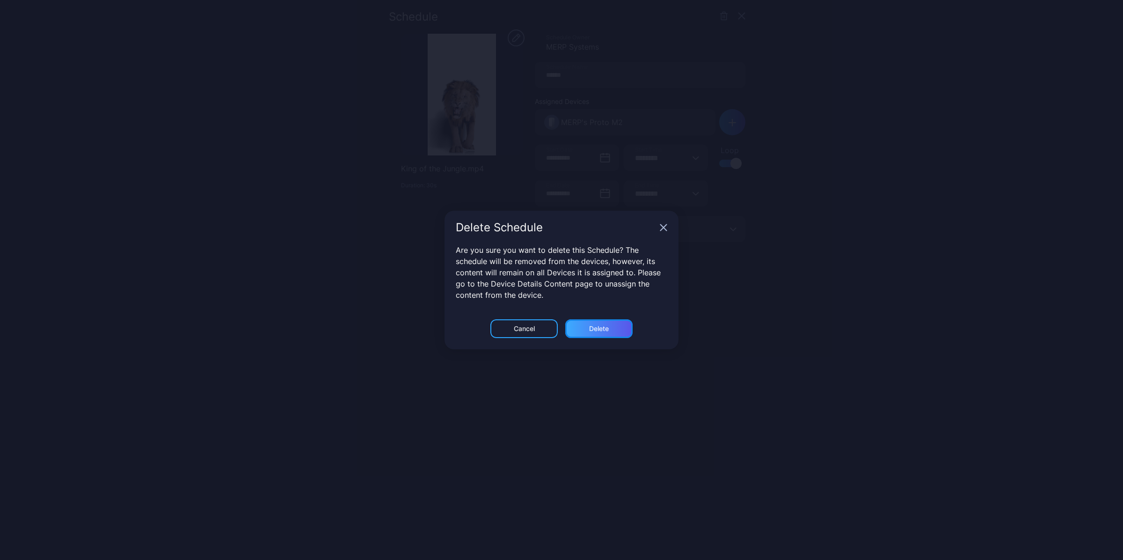
click at [593, 329] on div "Delete" at bounding box center [599, 328] width 20 height 7
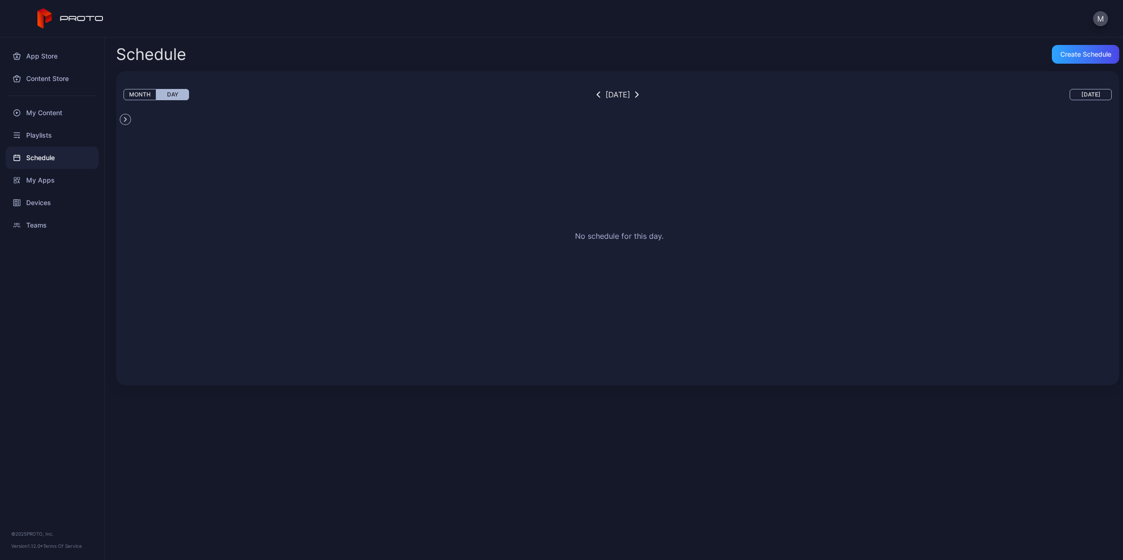
click at [28, 163] on div "Schedule" at bounding box center [52, 157] width 93 height 22
drag, startPoint x: 684, startPoint y: 417, endPoint x: 688, endPoint y: 414, distance: 5.7
click at [684, 417] on div "Schedule Create Schedule Month Day [DATE] [DATE] Devices MERP's Proto M2 No sch…" at bounding box center [614, 298] width 1018 height 522
